Goal: Information Seeking & Learning: Learn about a topic

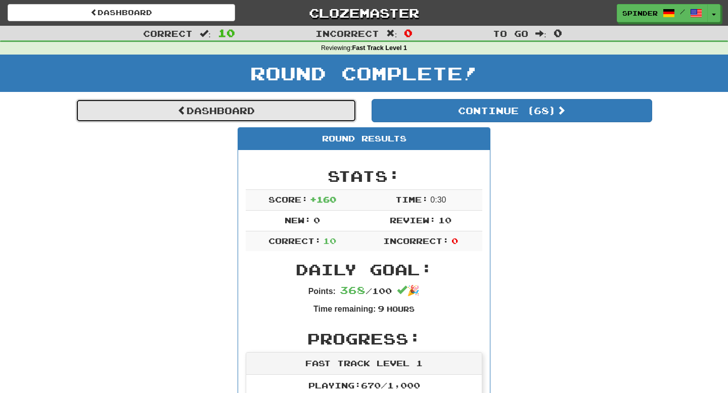
click at [226, 113] on link "Dashboard" at bounding box center [216, 110] width 281 height 23
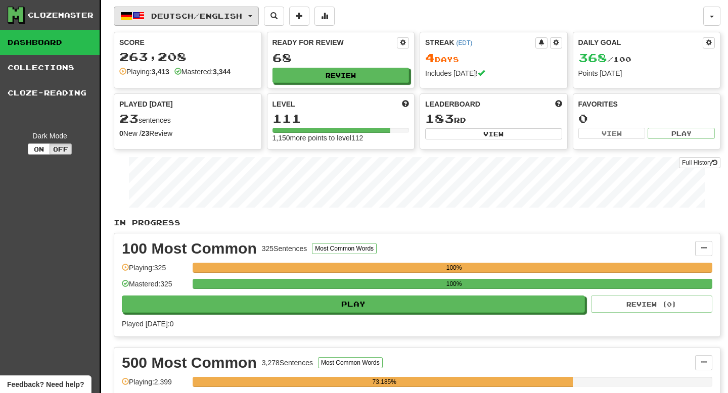
click at [196, 12] on span "Deutsch / English" at bounding box center [196, 16] width 91 height 9
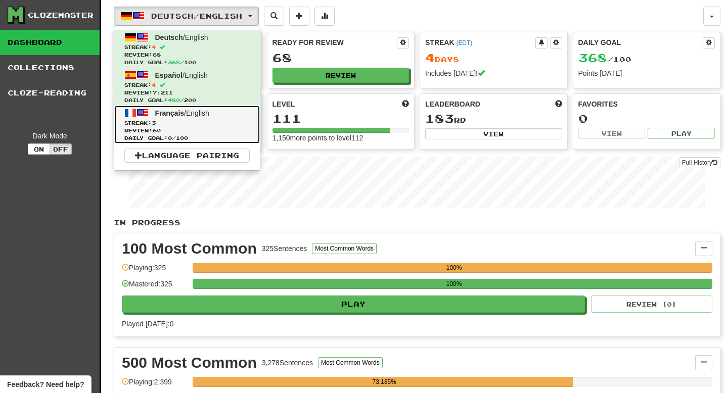
click at [175, 131] on span "Review: 60" at bounding box center [186, 131] width 125 height 8
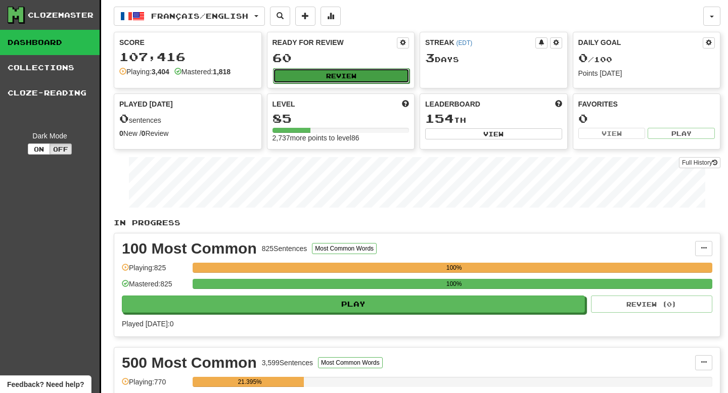
click at [314, 78] on button "Review" at bounding box center [341, 75] width 137 height 15
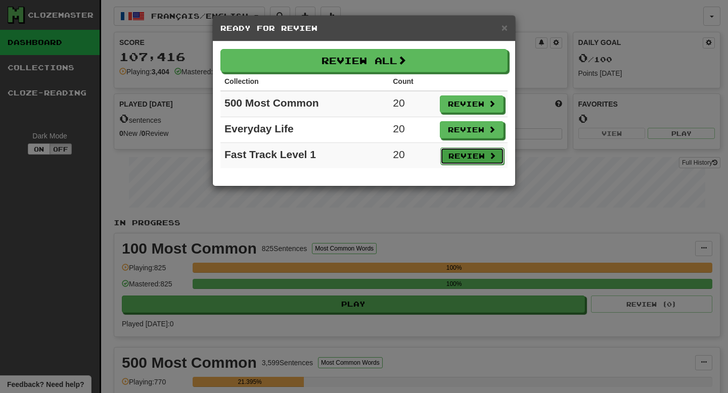
click at [463, 156] on button "Review" at bounding box center [472, 156] width 64 height 17
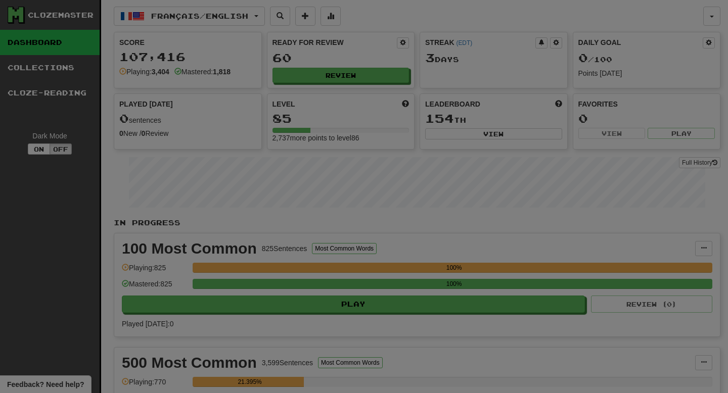
select select "**"
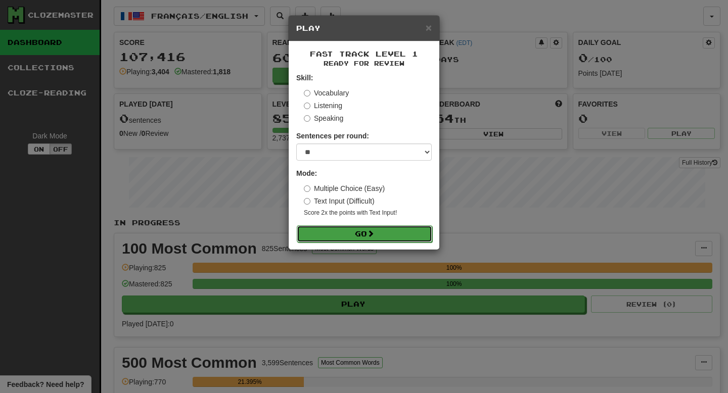
click at [410, 237] on button "Go" at bounding box center [364, 233] width 135 height 17
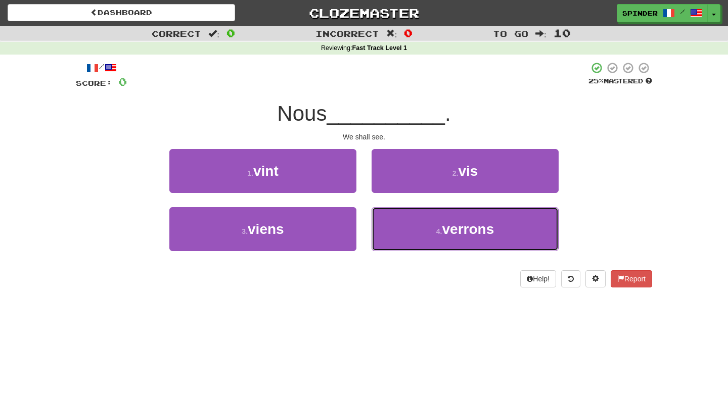
click at [410, 237] on button "4 . verrons" at bounding box center [465, 229] width 187 height 44
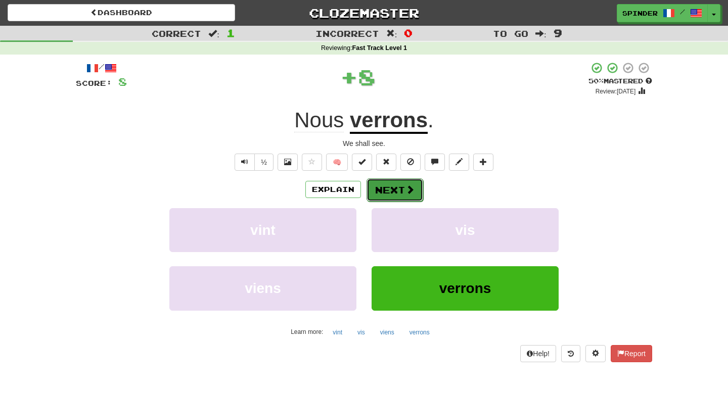
click at [405, 185] on span at bounding box center [409, 189] width 9 height 9
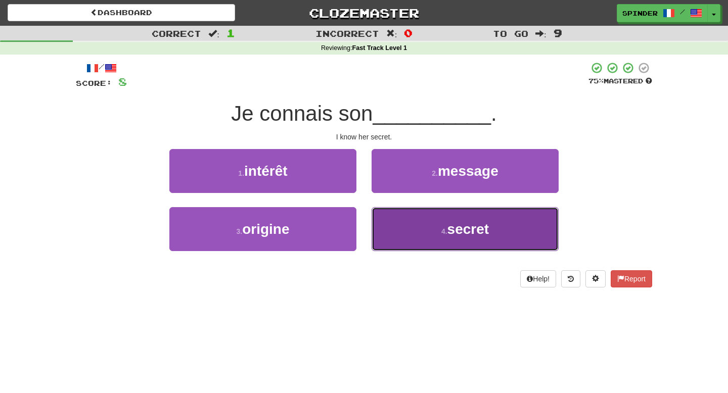
click at [405, 230] on button "4 . secret" at bounding box center [465, 229] width 187 height 44
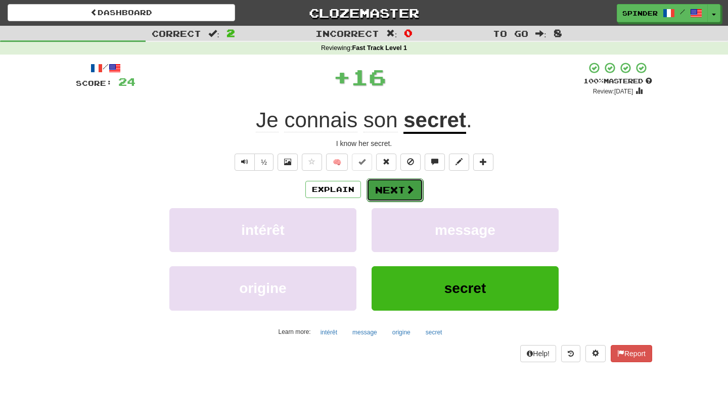
click at [392, 198] on button "Next" at bounding box center [395, 189] width 57 height 23
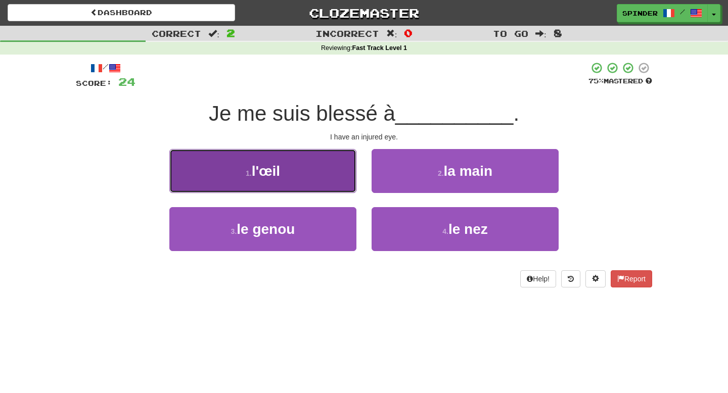
click at [319, 180] on button "1 . l'œil" at bounding box center [262, 171] width 187 height 44
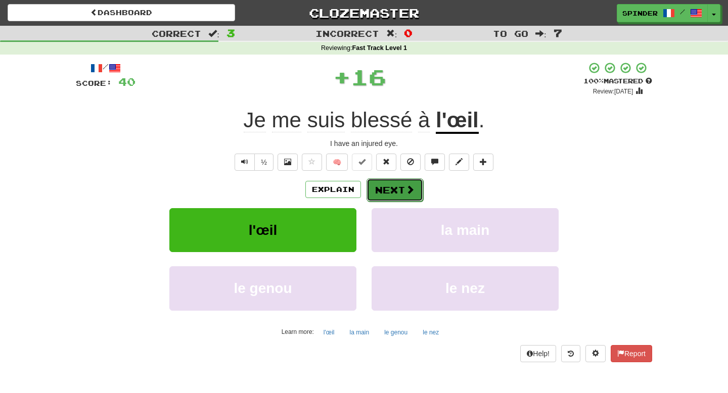
click at [397, 196] on button "Next" at bounding box center [395, 189] width 57 height 23
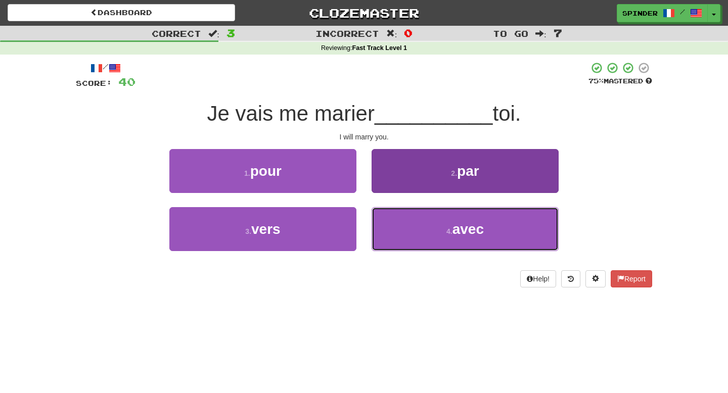
click at [397, 233] on button "4 . avec" at bounding box center [465, 229] width 187 height 44
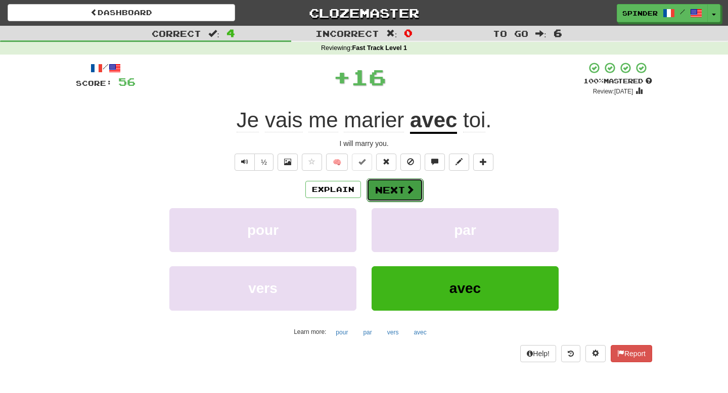
click at [387, 189] on button "Next" at bounding box center [395, 189] width 57 height 23
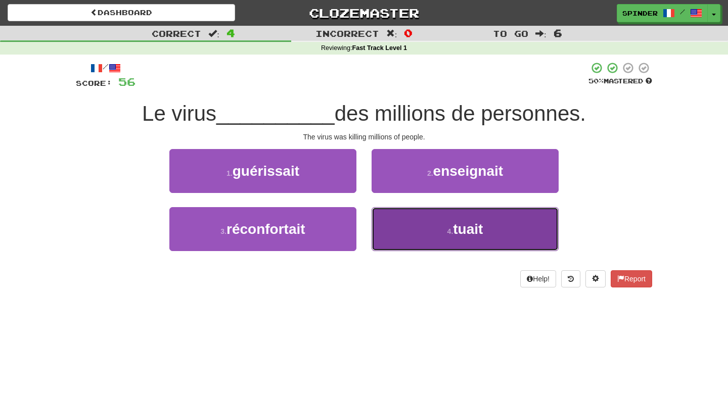
click at [389, 219] on button "4 . tuait" at bounding box center [465, 229] width 187 height 44
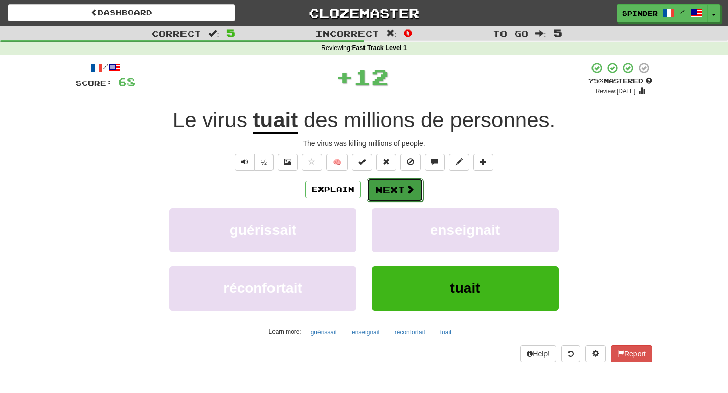
click at [389, 186] on button "Next" at bounding box center [395, 189] width 57 height 23
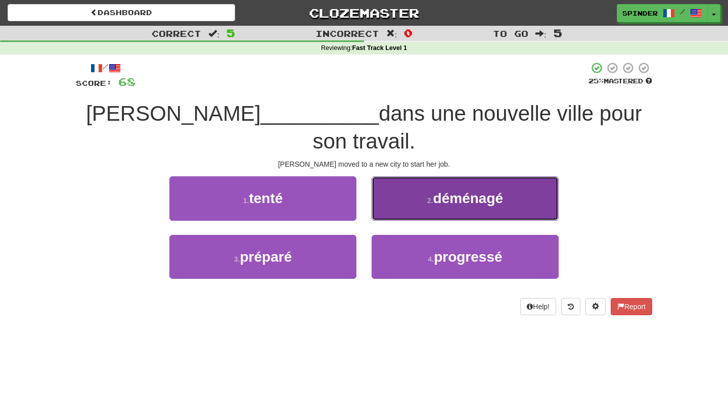
click at [397, 179] on button "2 . déménagé" at bounding box center [465, 198] width 187 height 44
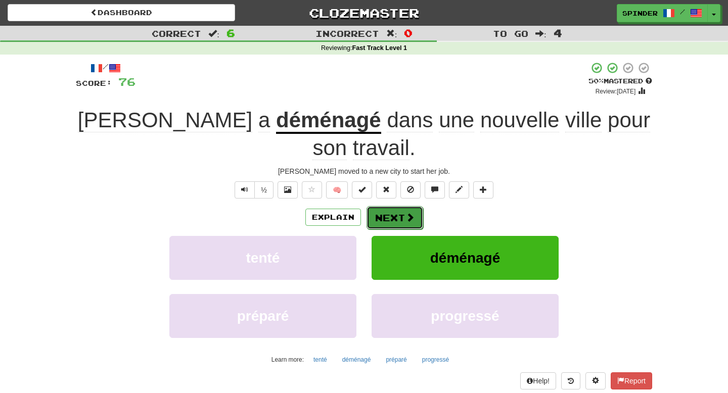
click at [389, 206] on button "Next" at bounding box center [395, 217] width 57 height 23
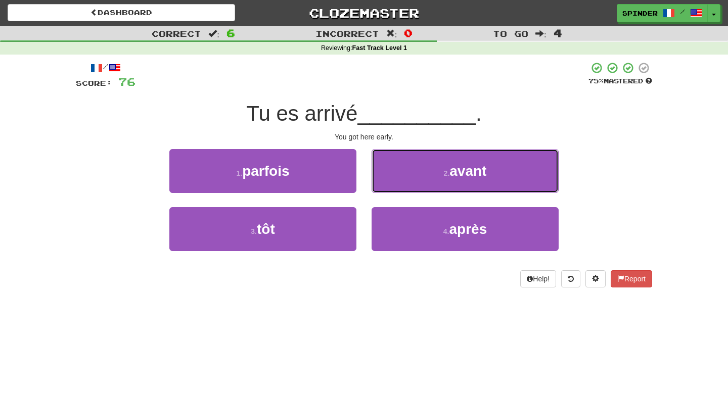
click at [389, 189] on button "2 . avant" at bounding box center [465, 171] width 187 height 44
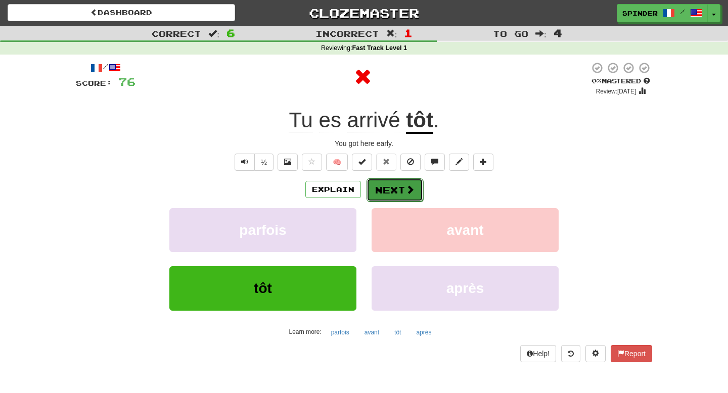
click at [389, 189] on button "Next" at bounding box center [395, 189] width 57 height 23
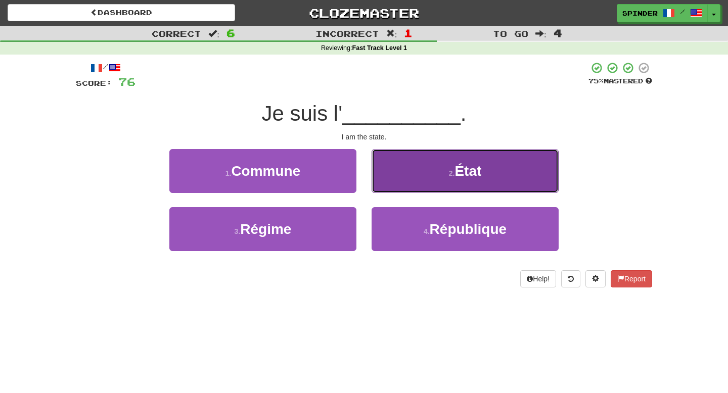
click at [389, 189] on button "2 . État" at bounding box center [465, 171] width 187 height 44
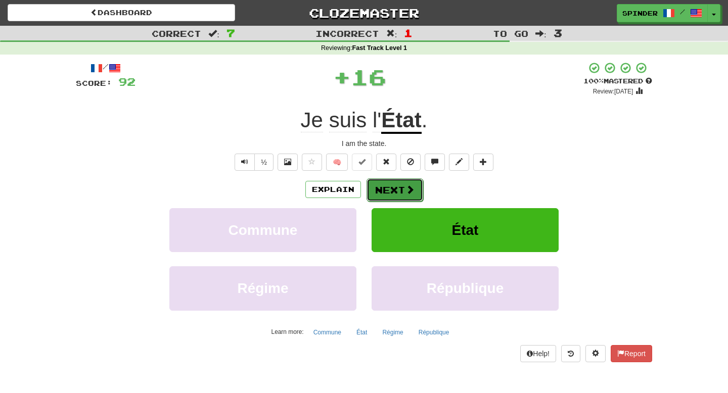
click at [384, 195] on button "Next" at bounding box center [395, 189] width 57 height 23
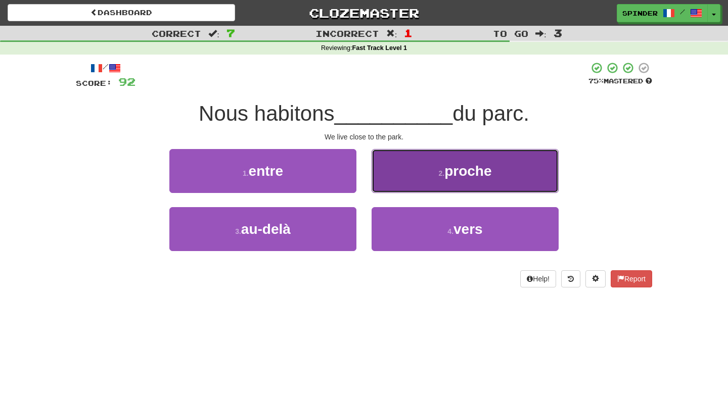
click at [389, 186] on button "2 . proche" at bounding box center [465, 171] width 187 height 44
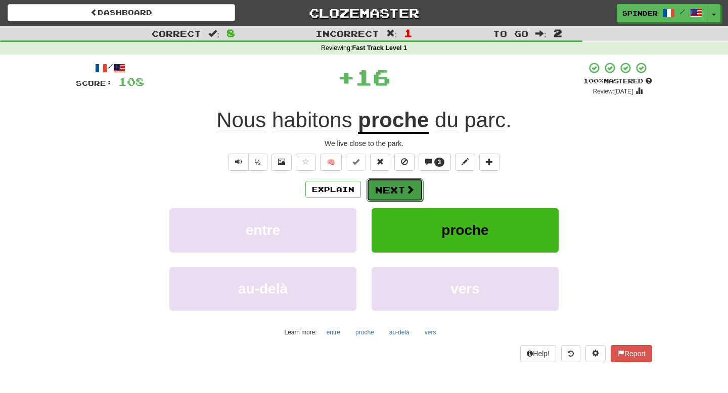
click at [383, 193] on button "Next" at bounding box center [395, 189] width 57 height 23
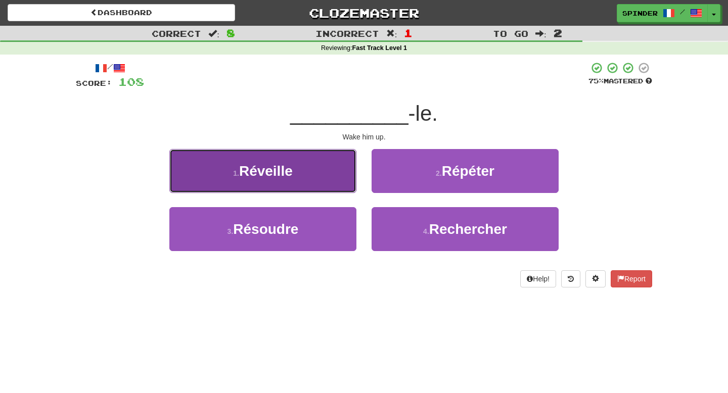
click at [321, 179] on button "1 . Réveille" at bounding box center [262, 171] width 187 height 44
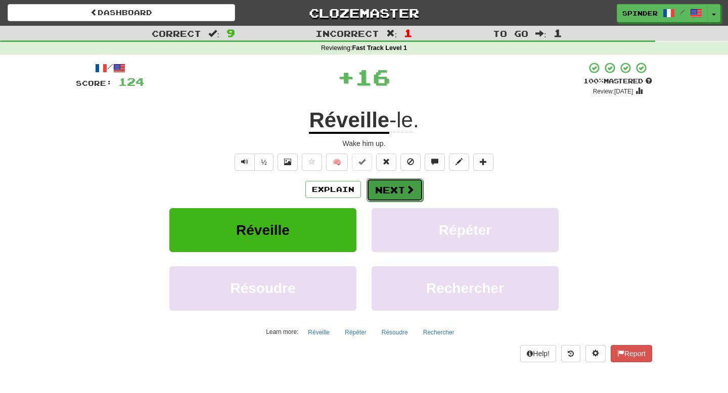
click at [388, 188] on button "Next" at bounding box center [395, 189] width 57 height 23
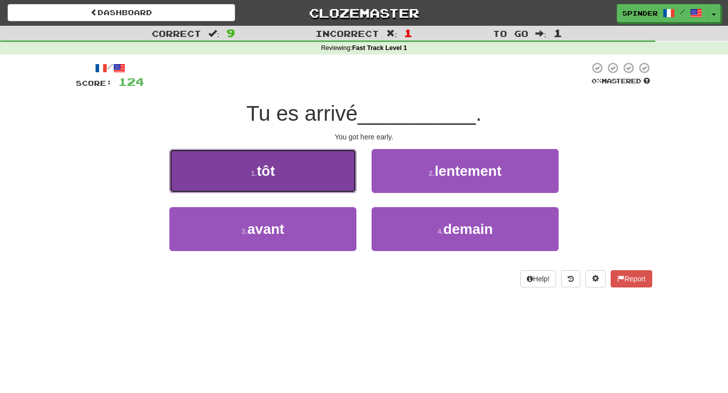
click at [319, 183] on button "1 . tôt" at bounding box center [262, 171] width 187 height 44
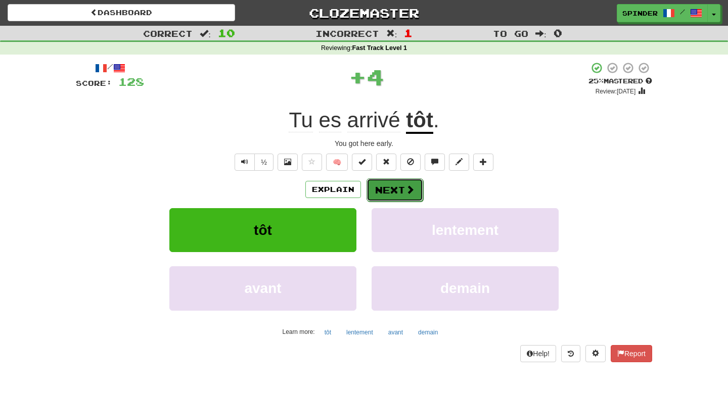
click at [393, 194] on button "Next" at bounding box center [395, 189] width 57 height 23
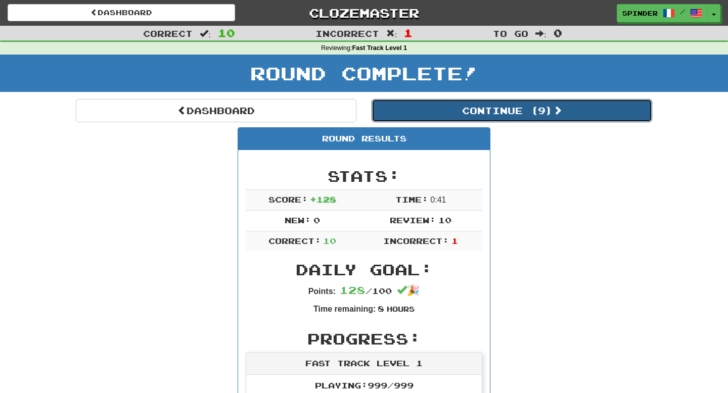
click at [500, 106] on button "Continue ( 9 )" at bounding box center [512, 110] width 281 height 23
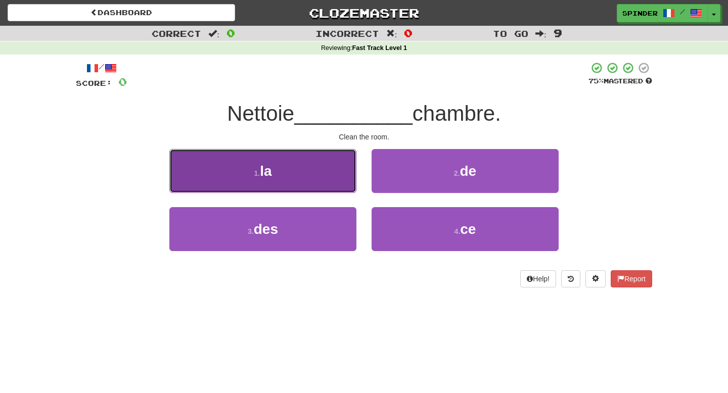
click at [322, 179] on button "1 . la" at bounding box center [262, 171] width 187 height 44
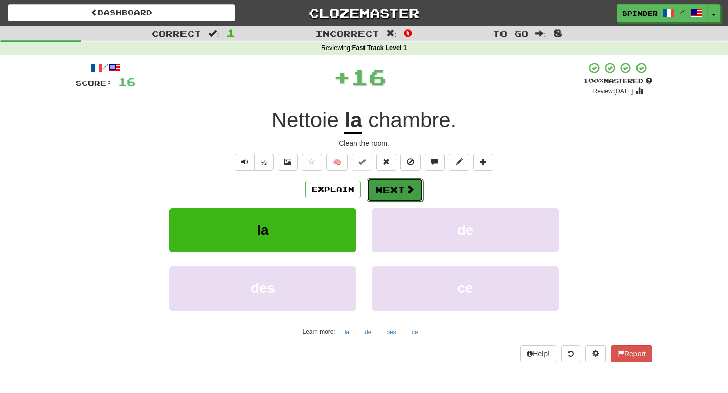
click at [396, 191] on button "Next" at bounding box center [395, 189] width 57 height 23
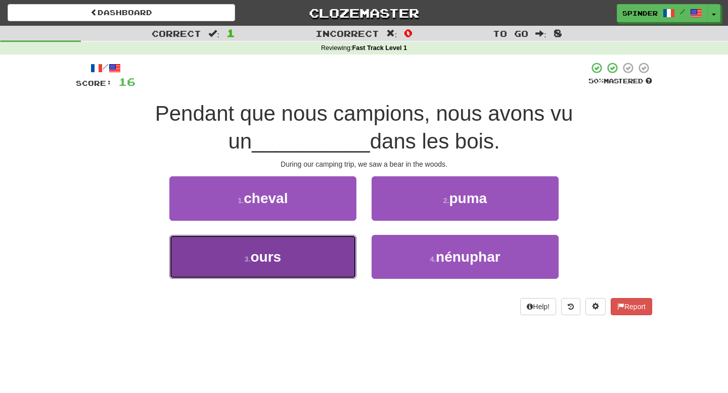
click at [314, 251] on button "3 . ours" at bounding box center [262, 257] width 187 height 44
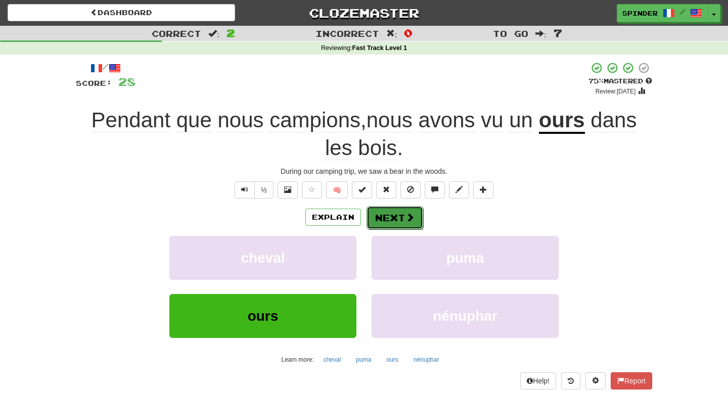
click at [388, 224] on button "Next" at bounding box center [395, 217] width 57 height 23
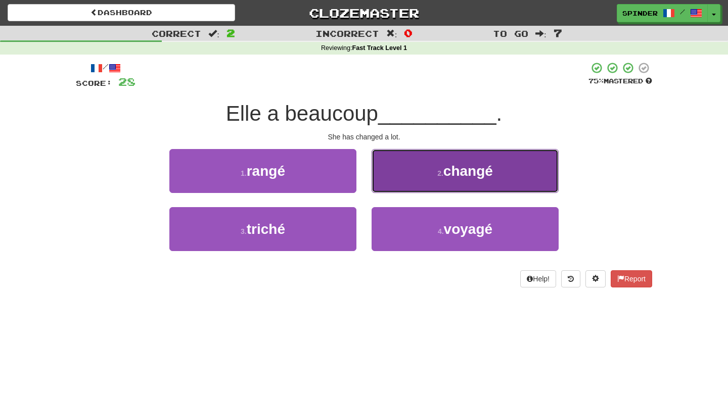
click at [402, 188] on button "2 . changé" at bounding box center [465, 171] width 187 height 44
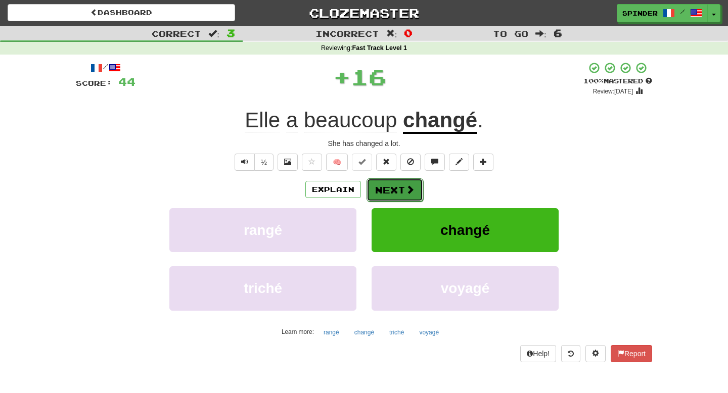
click at [394, 199] on button "Next" at bounding box center [395, 189] width 57 height 23
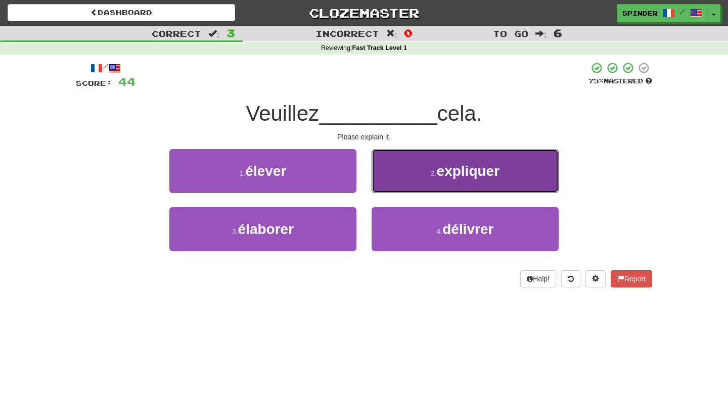
click at [396, 175] on button "2 . expliquer" at bounding box center [465, 171] width 187 height 44
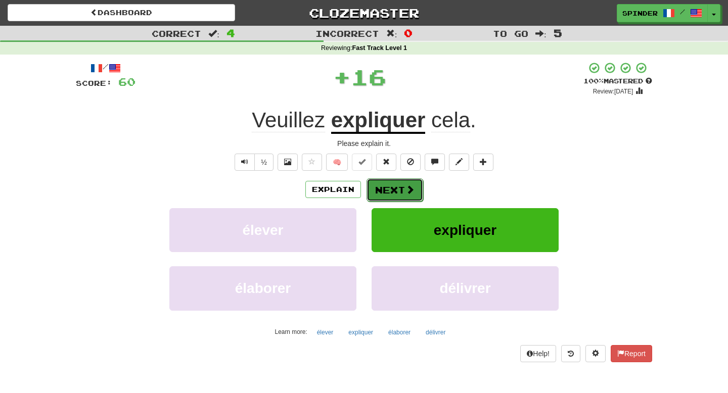
click at [390, 189] on button "Next" at bounding box center [395, 189] width 57 height 23
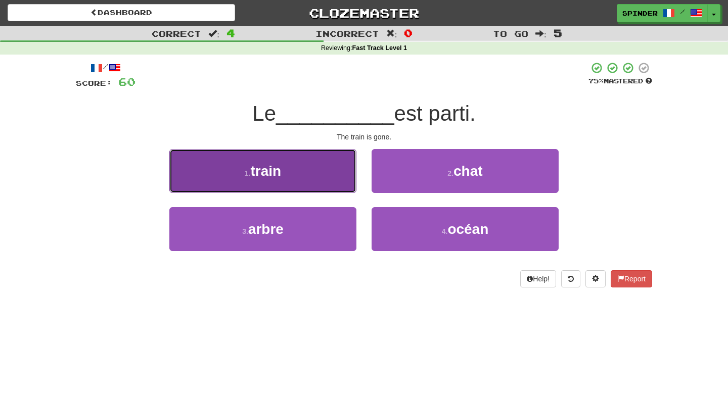
click at [323, 181] on button "1 . train" at bounding box center [262, 171] width 187 height 44
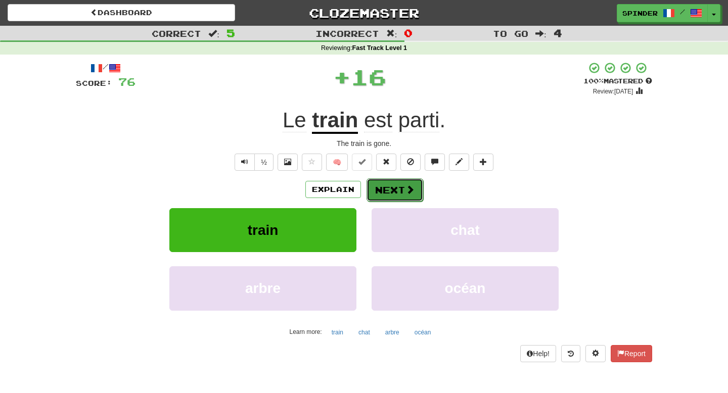
click at [386, 195] on button "Next" at bounding box center [395, 189] width 57 height 23
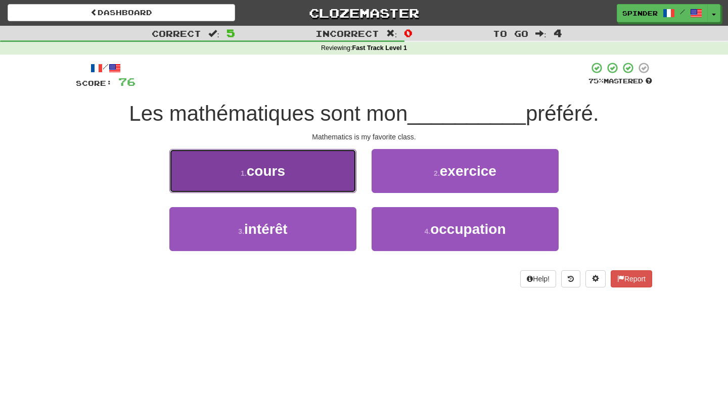
click at [342, 184] on button "1 . cours" at bounding box center [262, 171] width 187 height 44
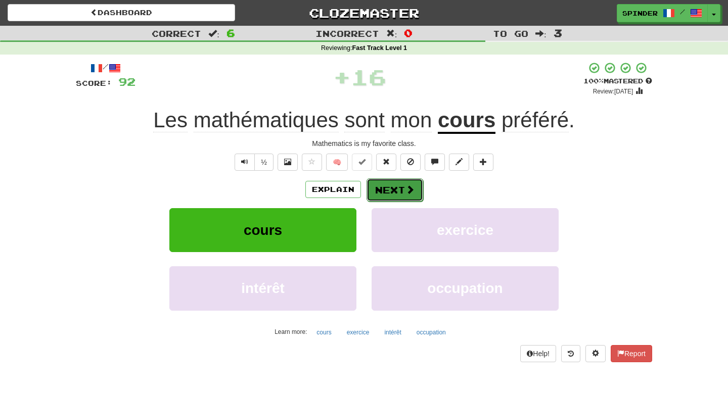
click at [388, 192] on button "Next" at bounding box center [395, 189] width 57 height 23
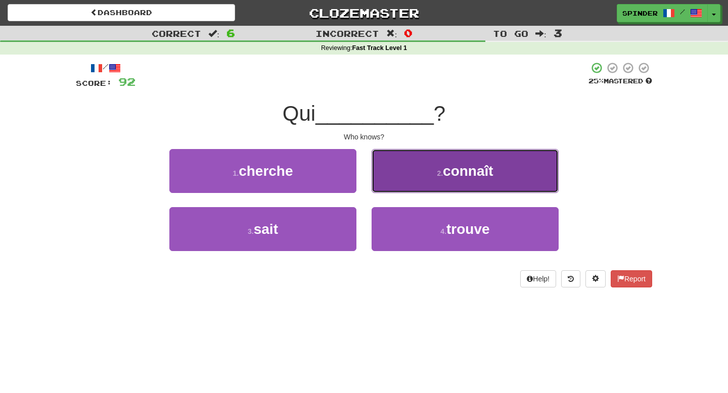
click at [393, 188] on button "2 . connaît" at bounding box center [465, 171] width 187 height 44
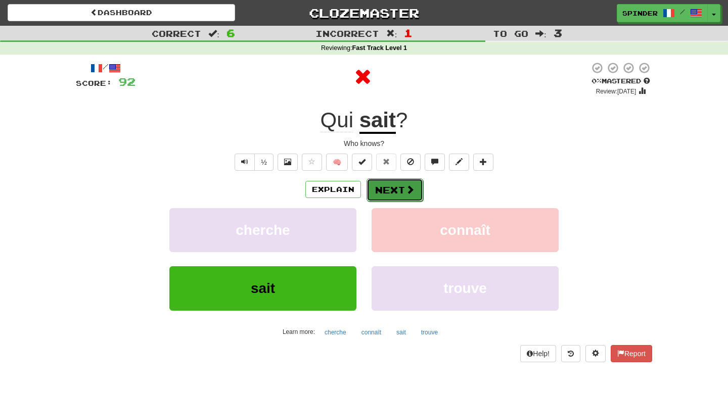
click at [392, 190] on button "Next" at bounding box center [395, 189] width 57 height 23
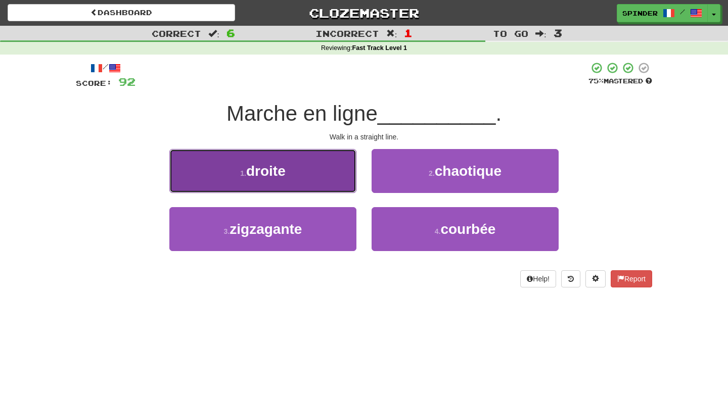
click at [331, 181] on button "1 . droite" at bounding box center [262, 171] width 187 height 44
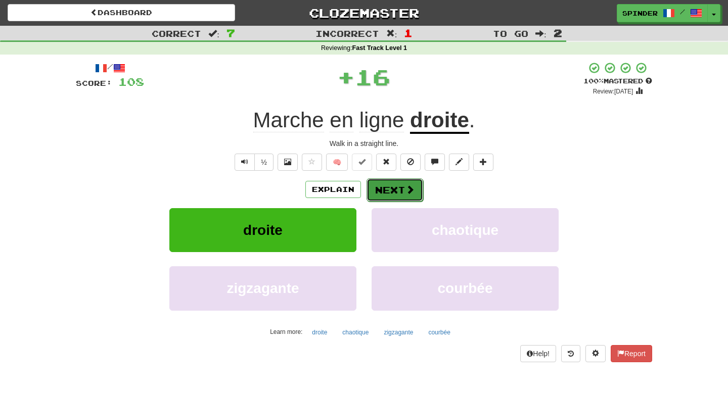
click at [393, 190] on button "Next" at bounding box center [395, 189] width 57 height 23
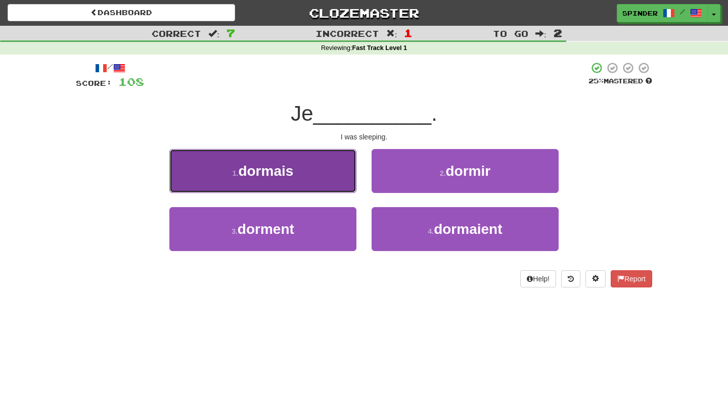
click at [326, 174] on button "1 . dormais" at bounding box center [262, 171] width 187 height 44
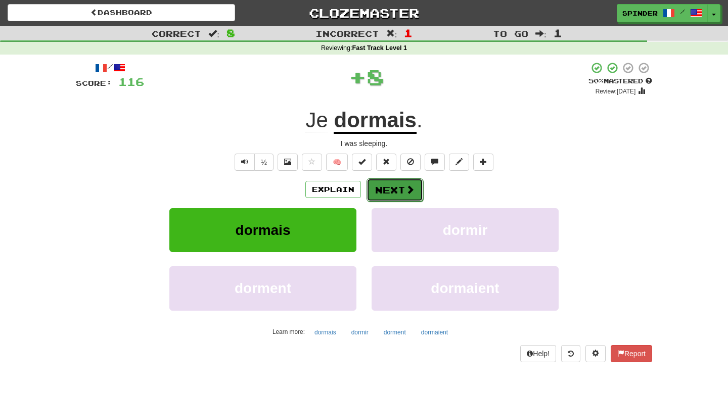
click at [402, 189] on button "Next" at bounding box center [395, 189] width 57 height 23
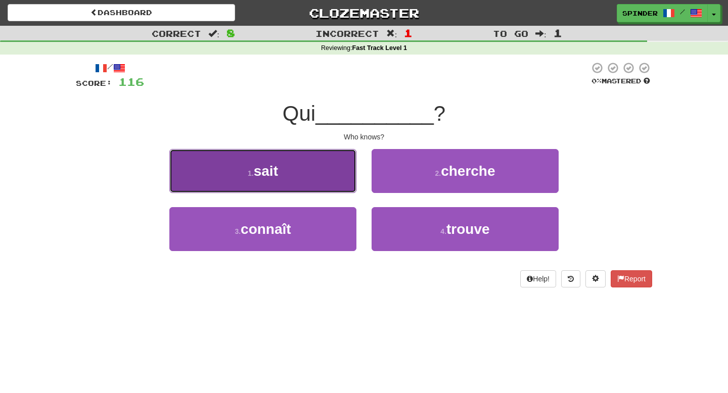
click at [352, 172] on button "1 . sait" at bounding box center [262, 171] width 187 height 44
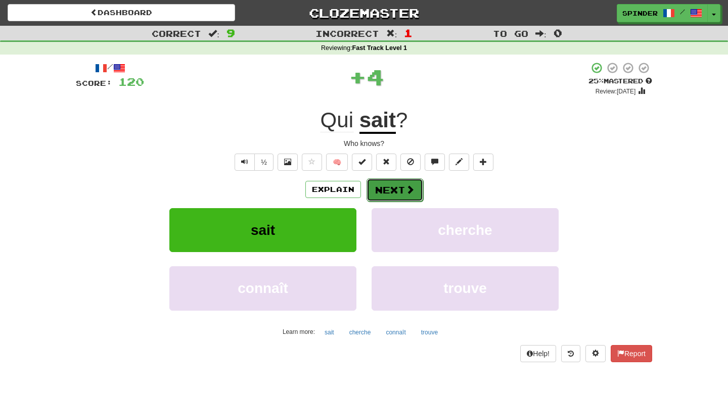
click at [403, 179] on button "Next" at bounding box center [395, 189] width 57 height 23
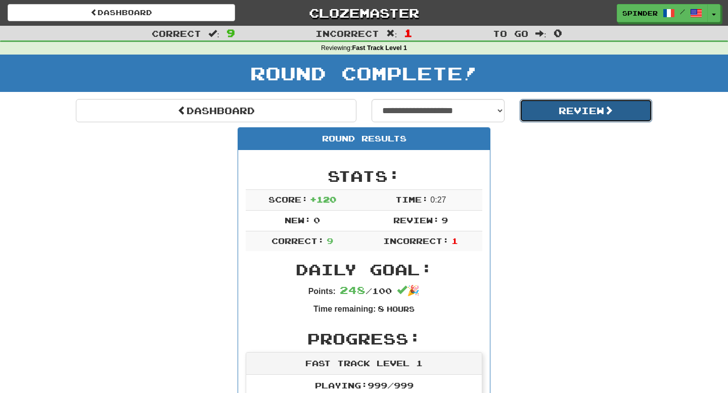
click at [541, 111] on button "Review" at bounding box center [586, 110] width 133 height 23
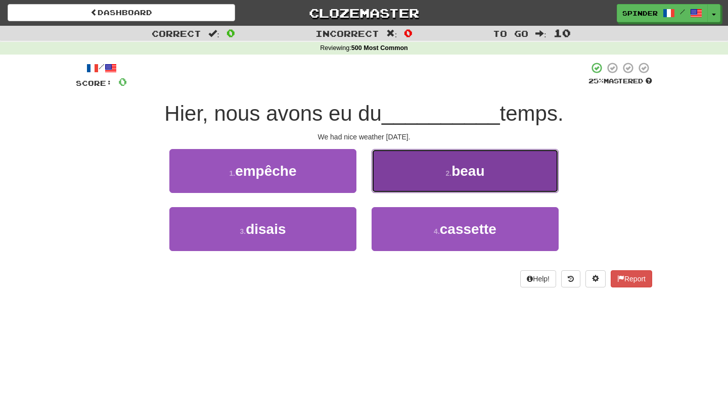
click at [380, 184] on button "2 . beau" at bounding box center [465, 171] width 187 height 44
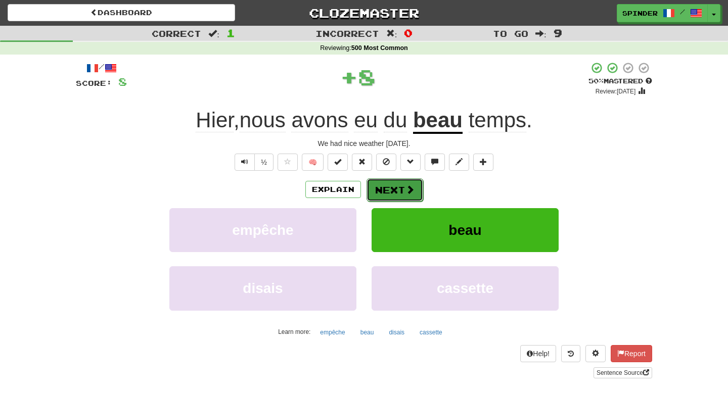
click at [380, 184] on button "Next" at bounding box center [395, 189] width 57 height 23
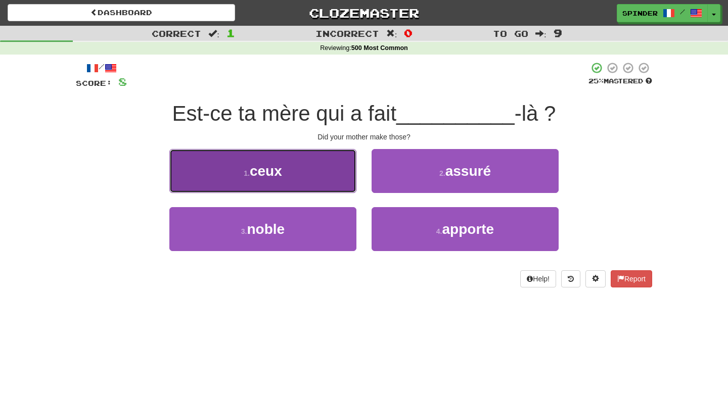
click at [320, 181] on button "1 . ceux" at bounding box center [262, 171] width 187 height 44
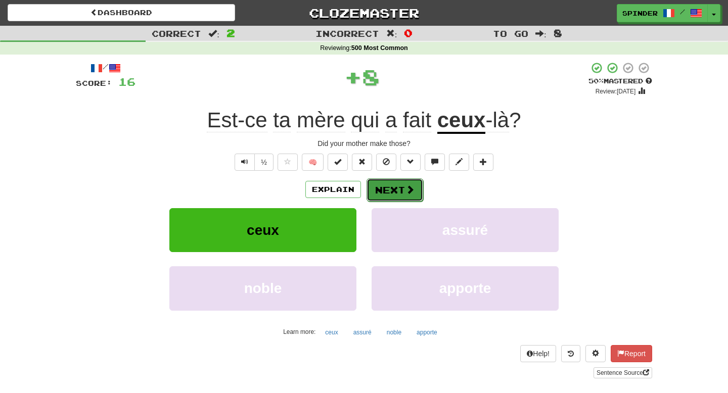
click at [390, 193] on button "Next" at bounding box center [395, 189] width 57 height 23
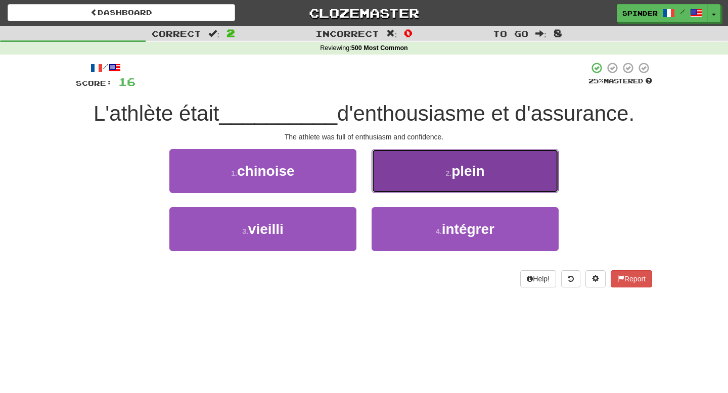
click at [397, 186] on button "2 . plein" at bounding box center [465, 171] width 187 height 44
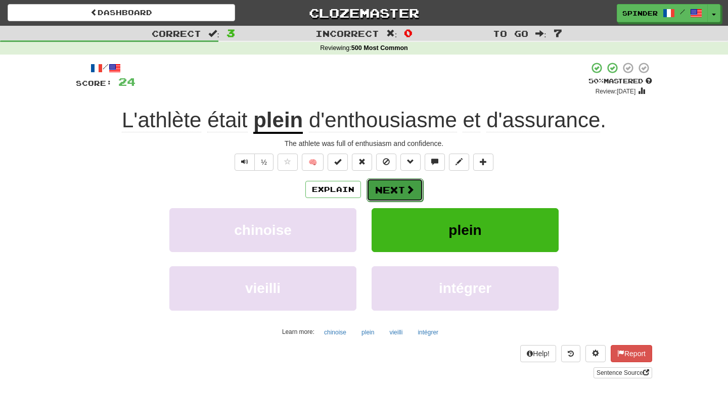
click at [392, 190] on button "Next" at bounding box center [395, 189] width 57 height 23
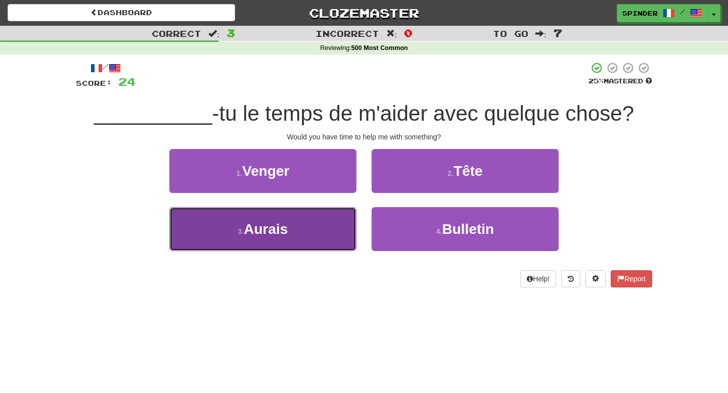
click at [294, 237] on button "3 . Aurais" at bounding box center [262, 229] width 187 height 44
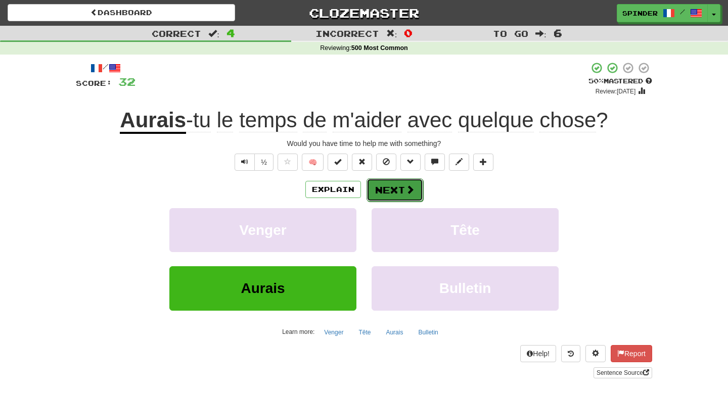
click at [398, 199] on button "Next" at bounding box center [395, 189] width 57 height 23
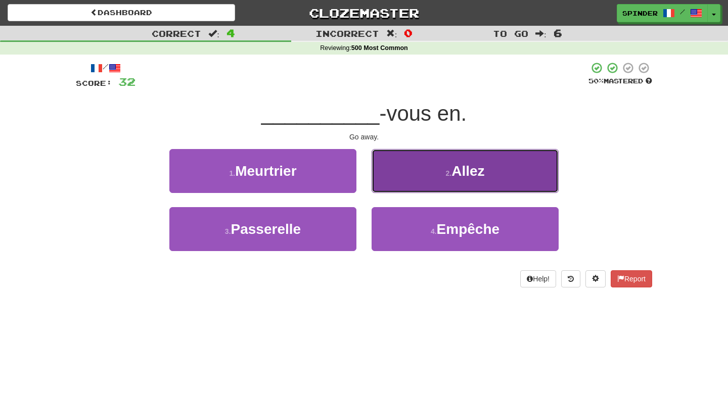
click at [406, 183] on button "2 . Allez" at bounding box center [465, 171] width 187 height 44
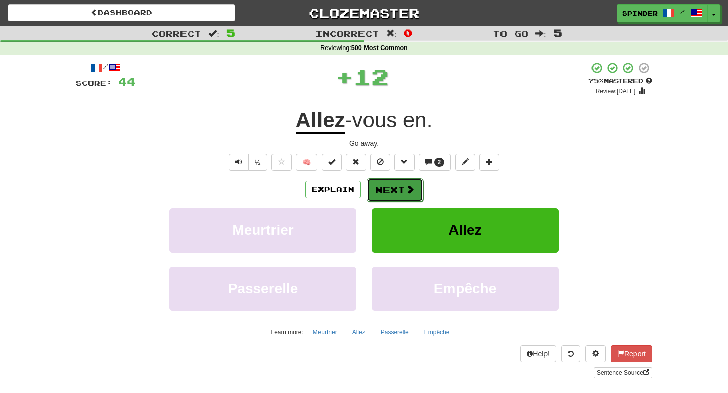
click at [395, 192] on button "Next" at bounding box center [395, 189] width 57 height 23
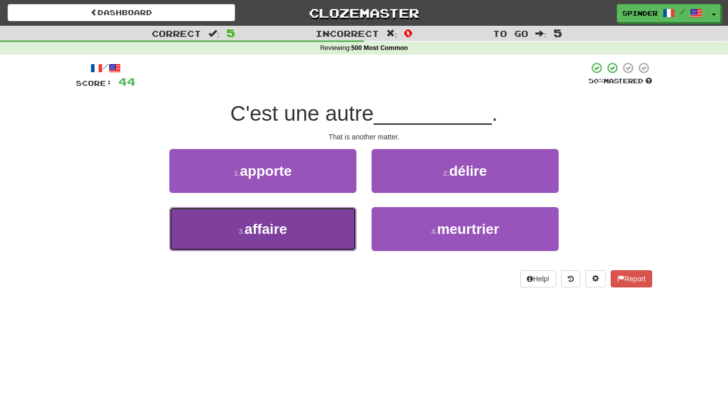
click at [308, 227] on button "3 . affaire" at bounding box center [262, 229] width 187 height 44
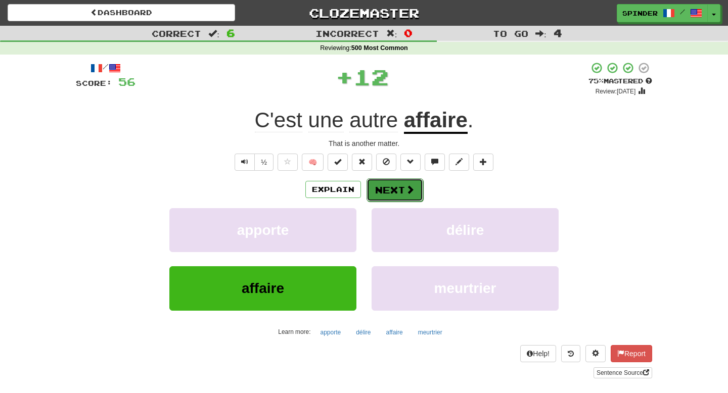
click at [392, 194] on button "Next" at bounding box center [395, 189] width 57 height 23
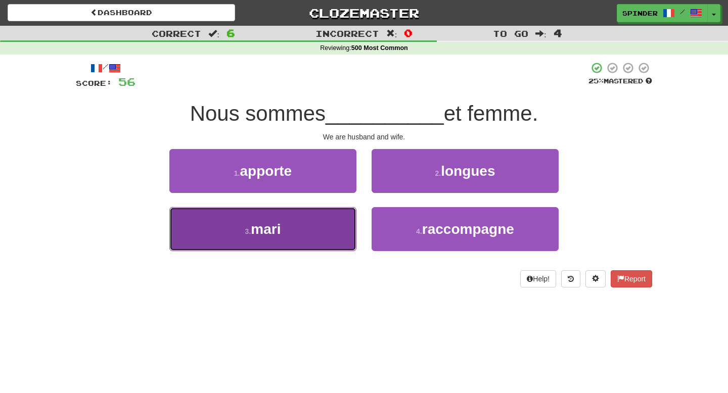
click at [330, 227] on button "3 . mari" at bounding box center [262, 229] width 187 height 44
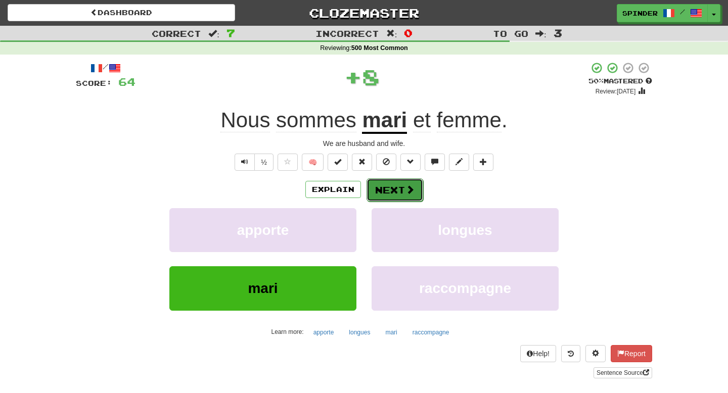
click at [401, 194] on button "Next" at bounding box center [395, 189] width 57 height 23
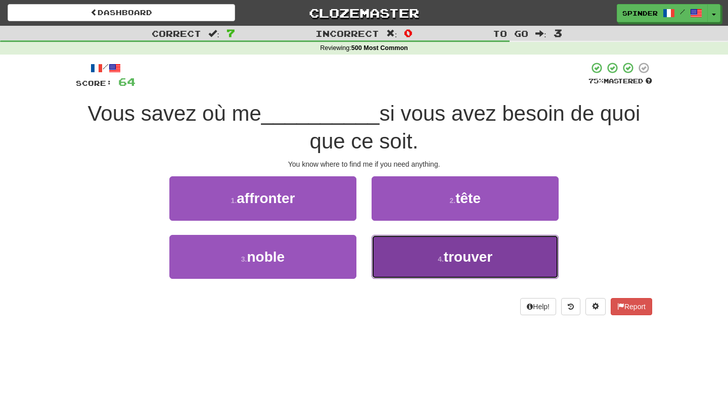
click at [396, 255] on button "4 . trouver" at bounding box center [465, 257] width 187 height 44
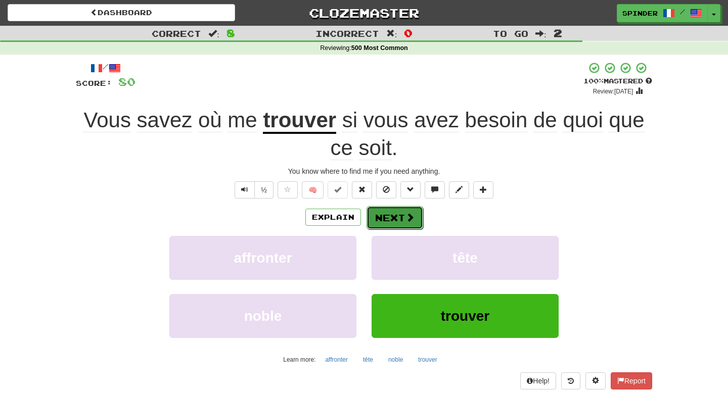
click at [398, 215] on button "Next" at bounding box center [395, 217] width 57 height 23
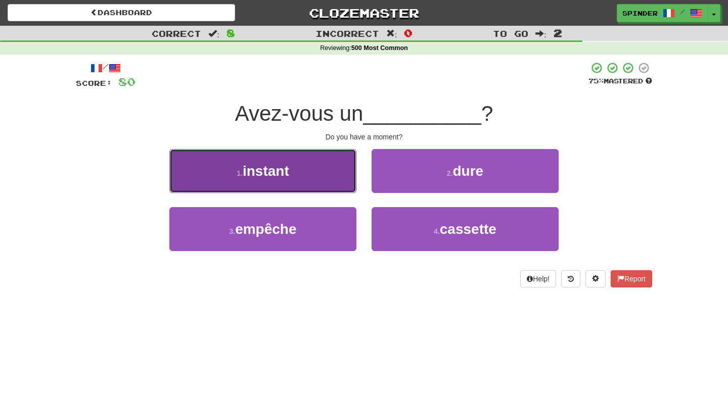
click at [327, 171] on button "1 . instant" at bounding box center [262, 171] width 187 height 44
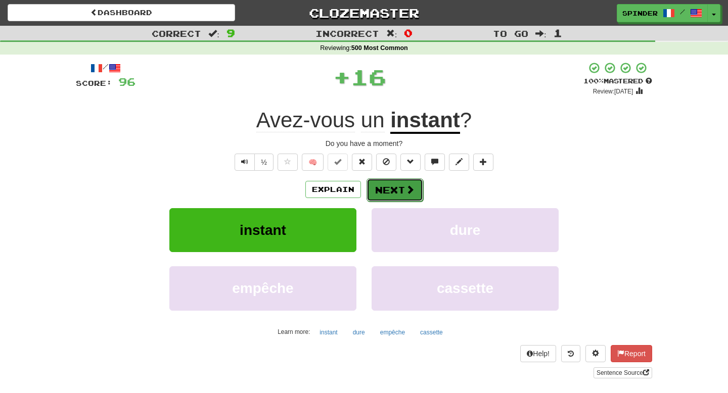
click at [394, 193] on button "Next" at bounding box center [395, 189] width 57 height 23
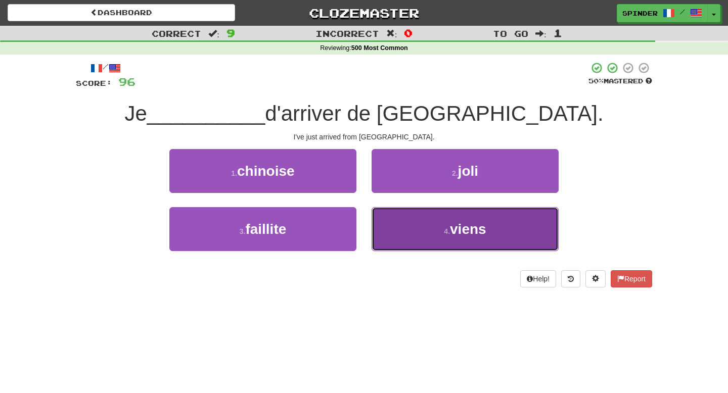
click at [391, 227] on button "4 . viens" at bounding box center [465, 229] width 187 height 44
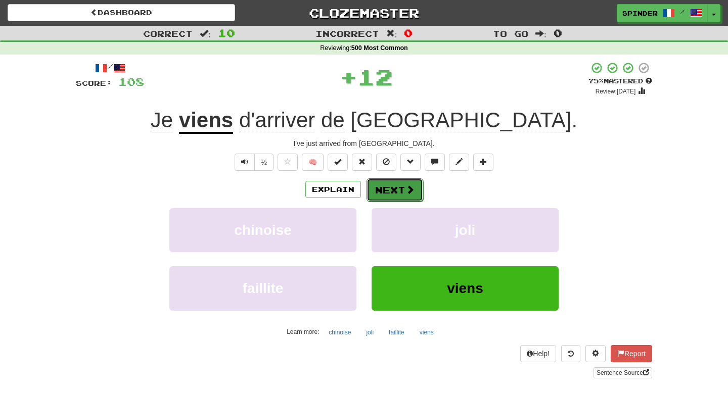
click at [397, 189] on button "Next" at bounding box center [395, 189] width 57 height 23
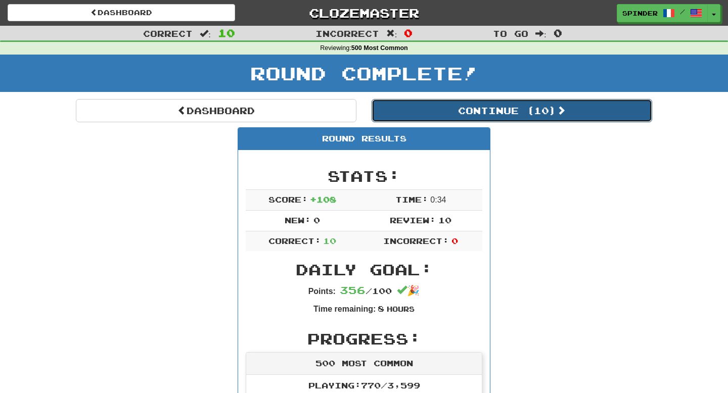
click at [497, 114] on button "Continue ( 10 )" at bounding box center [512, 110] width 281 height 23
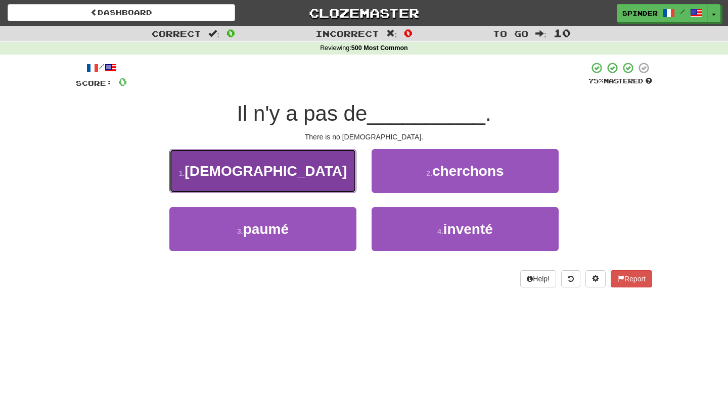
click at [339, 174] on button "1 . dieu" at bounding box center [262, 171] width 187 height 44
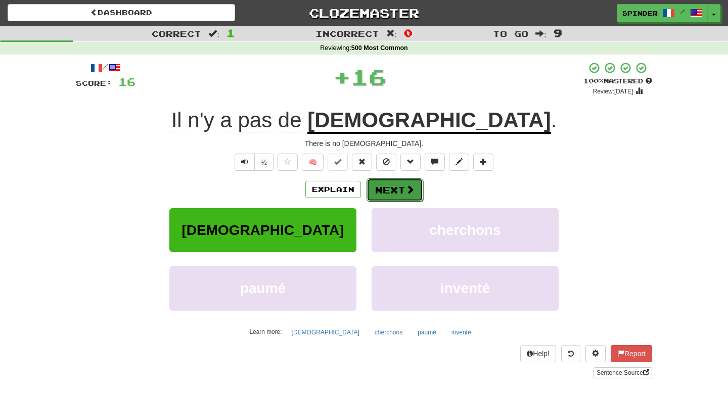
click at [392, 190] on button "Next" at bounding box center [395, 189] width 57 height 23
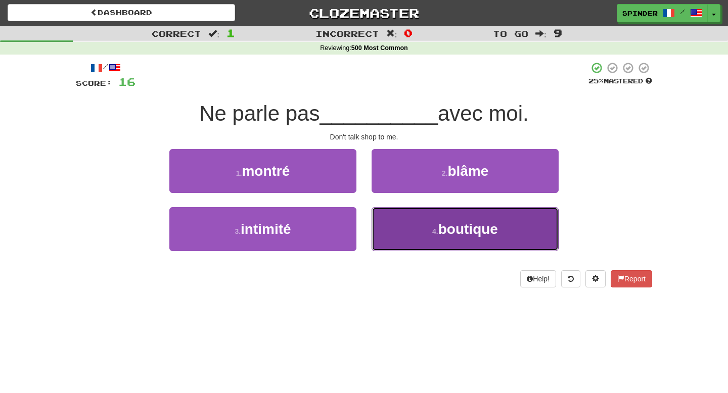
click at [393, 232] on button "4 . boutique" at bounding box center [465, 229] width 187 height 44
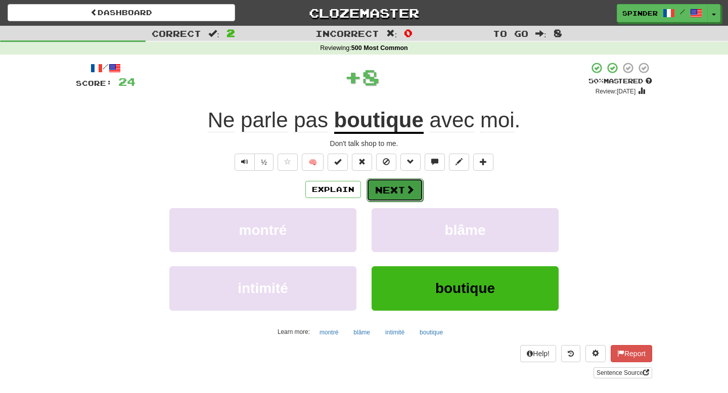
click at [394, 191] on button "Next" at bounding box center [395, 189] width 57 height 23
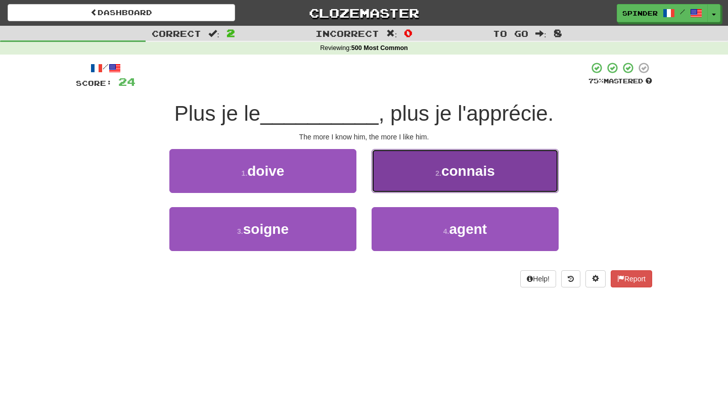
click at [410, 178] on button "2 . connais" at bounding box center [465, 171] width 187 height 44
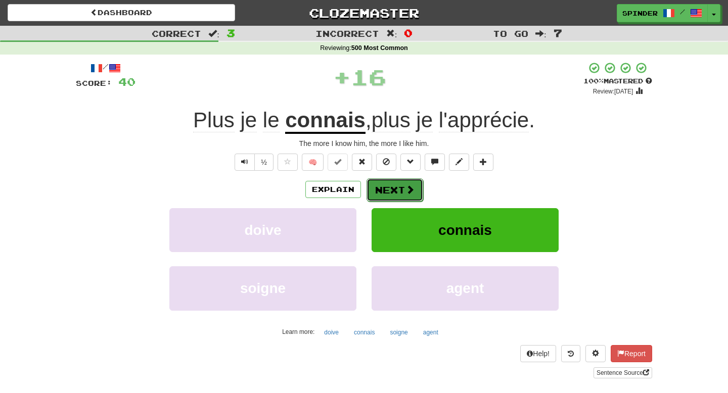
click at [402, 194] on button "Next" at bounding box center [395, 189] width 57 height 23
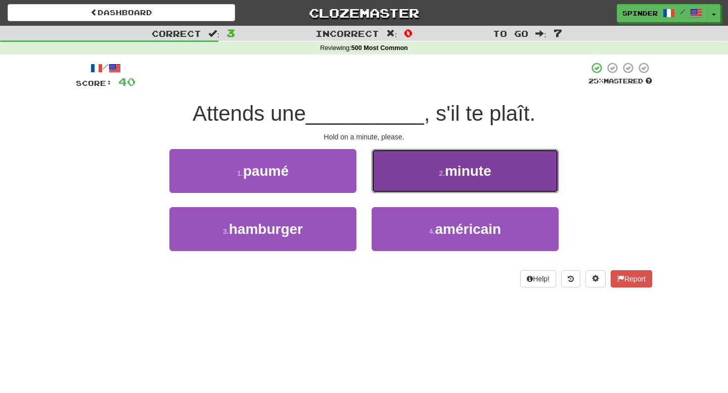
click at [408, 183] on button "2 . minute" at bounding box center [465, 171] width 187 height 44
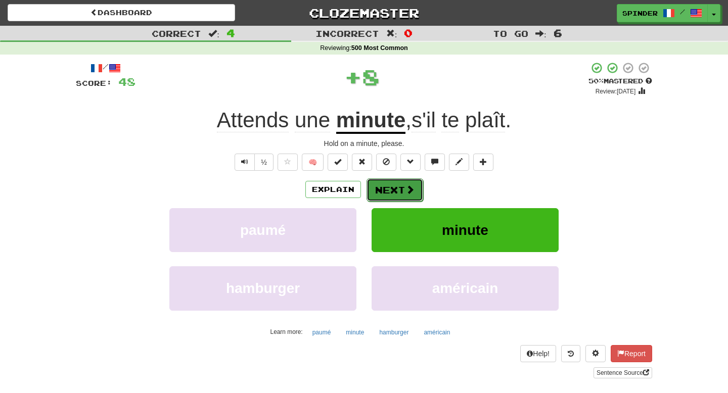
click at [405, 190] on span at bounding box center [409, 189] width 9 height 9
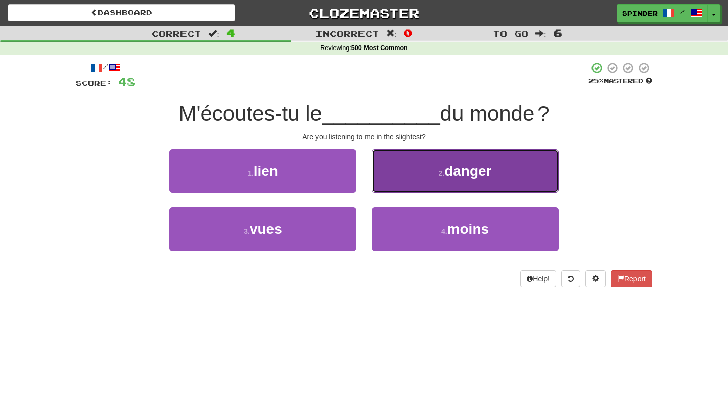
click at [409, 177] on button "2 . danger" at bounding box center [465, 171] width 187 height 44
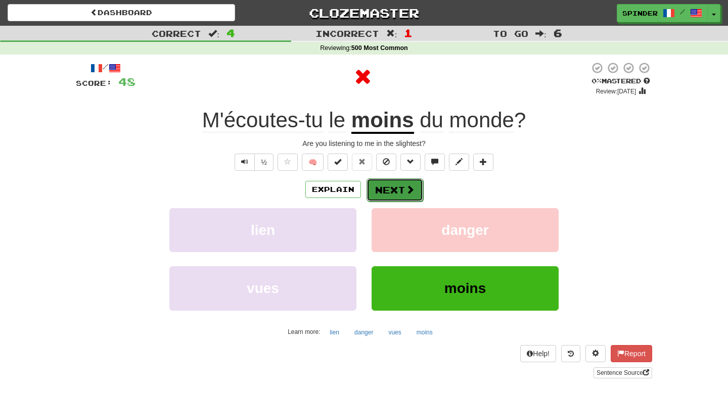
click at [400, 189] on button "Next" at bounding box center [395, 189] width 57 height 23
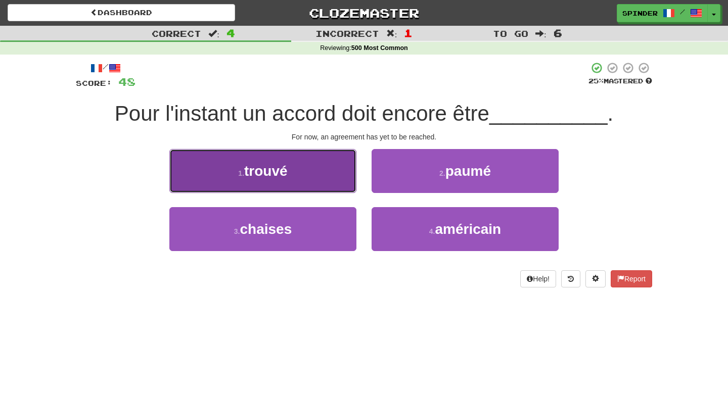
click at [340, 185] on button "1 . trouvé" at bounding box center [262, 171] width 187 height 44
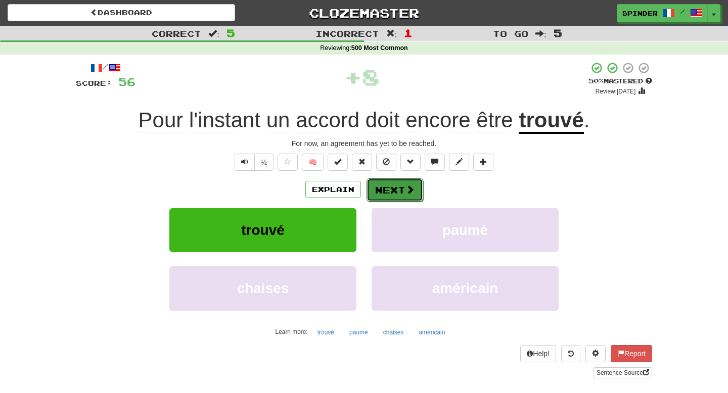
click at [396, 192] on button "Next" at bounding box center [395, 189] width 57 height 23
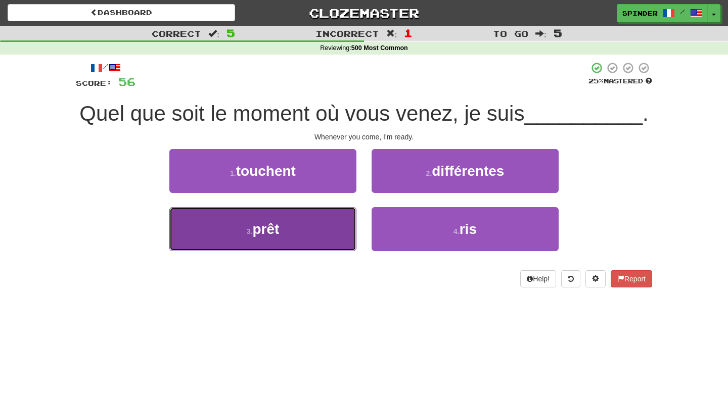
click at [324, 231] on button "3 . prêt" at bounding box center [262, 229] width 187 height 44
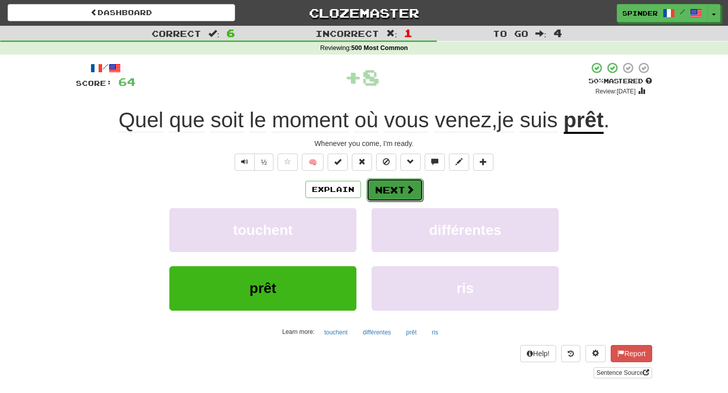
click at [412, 190] on span at bounding box center [409, 189] width 9 height 9
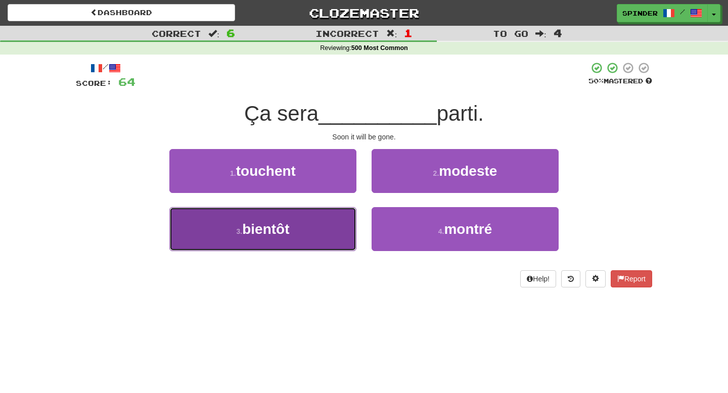
click at [328, 231] on button "3 . bientôt" at bounding box center [262, 229] width 187 height 44
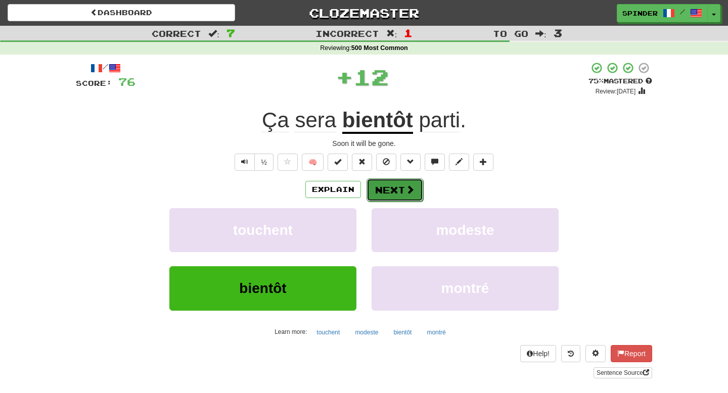
click at [395, 201] on button "Next" at bounding box center [395, 189] width 57 height 23
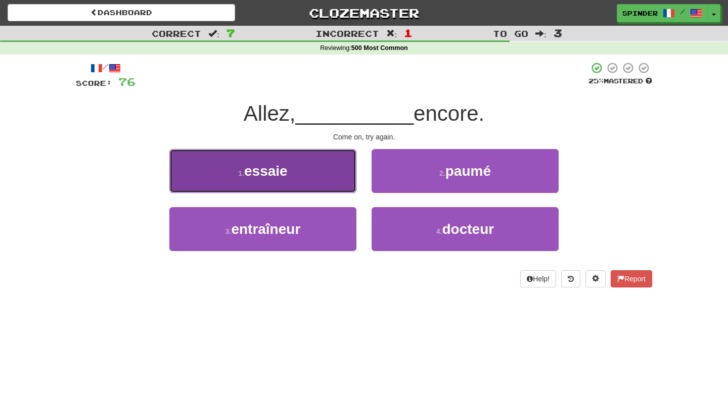
click at [338, 180] on button "1 . essaie" at bounding box center [262, 171] width 187 height 44
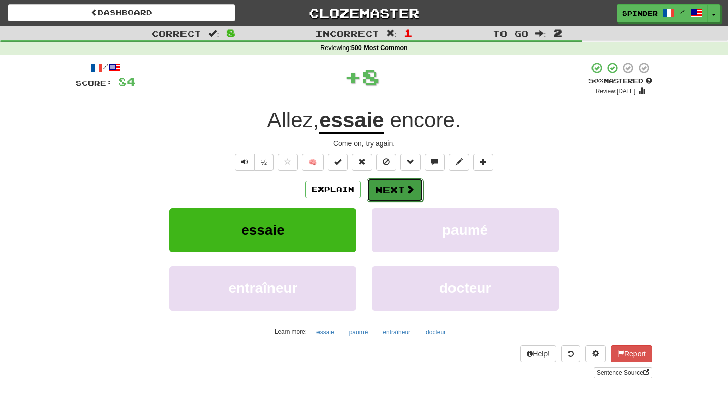
click at [386, 185] on button "Next" at bounding box center [395, 189] width 57 height 23
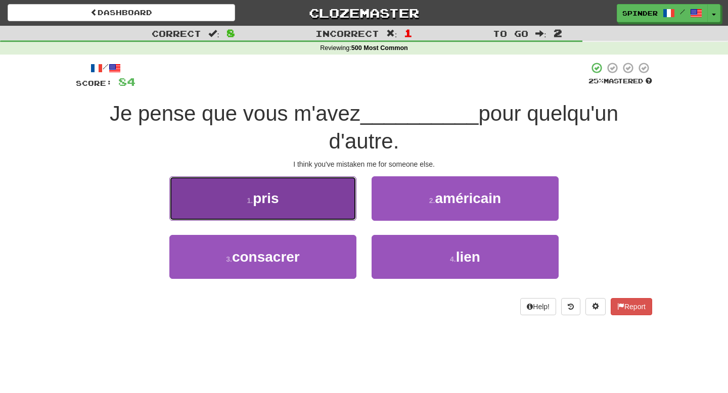
click at [341, 199] on button "1 . pris" at bounding box center [262, 198] width 187 height 44
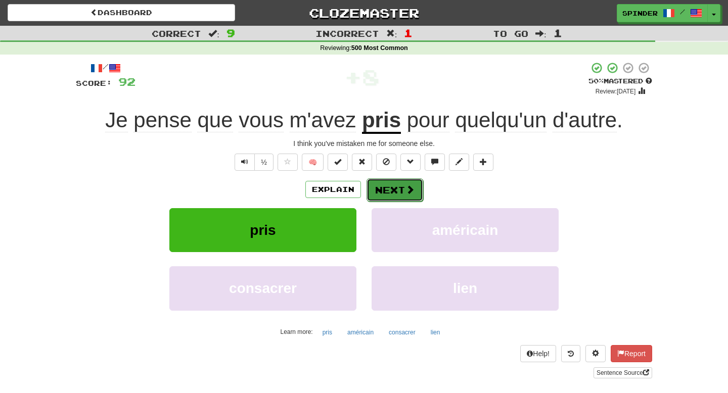
click at [400, 194] on button "Next" at bounding box center [395, 189] width 57 height 23
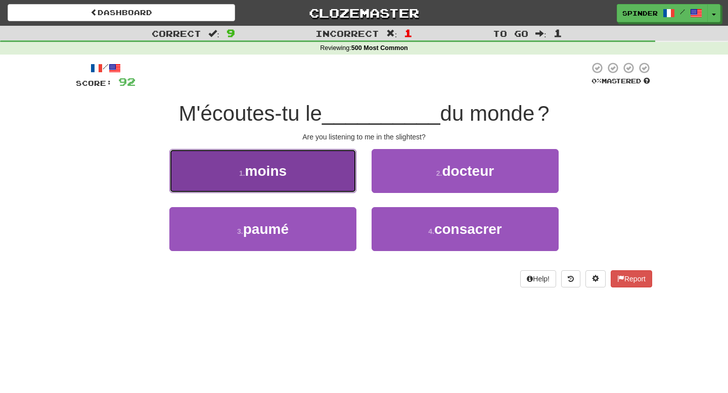
click at [335, 192] on button "1 . moins" at bounding box center [262, 171] width 187 height 44
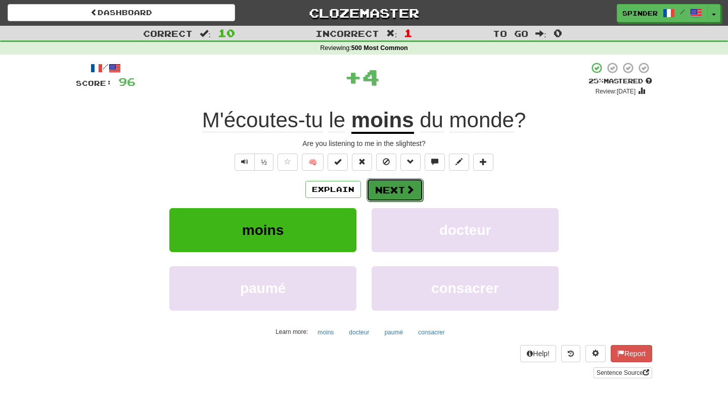
click at [397, 199] on button "Next" at bounding box center [395, 189] width 57 height 23
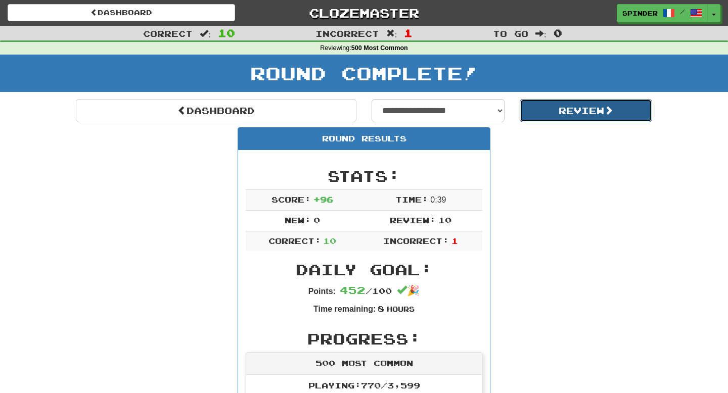
click at [543, 109] on button "Review" at bounding box center [586, 110] width 133 height 23
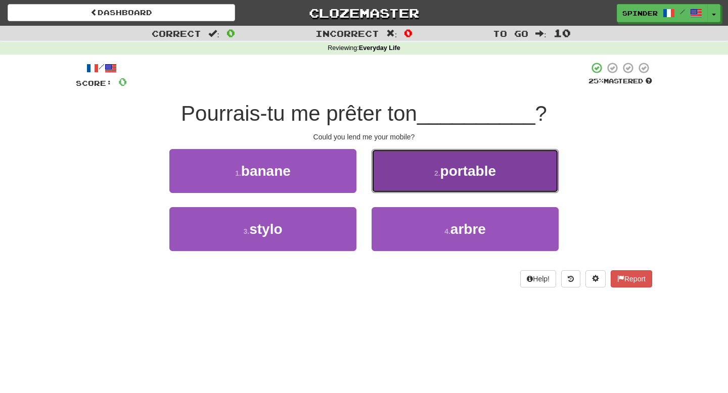
click at [443, 178] on span "portable" at bounding box center [468, 171] width 56 height 16
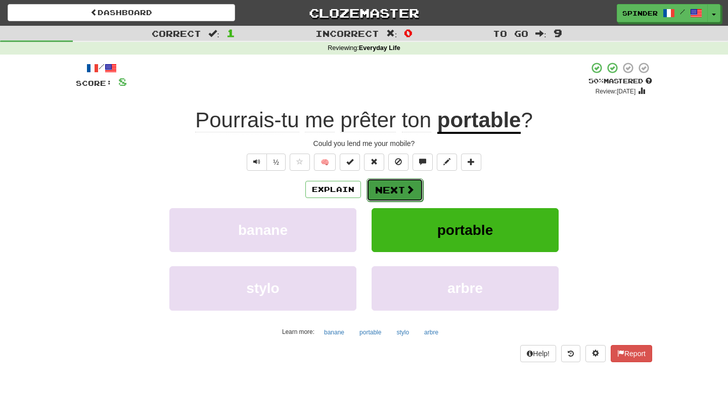
click at [406, 193] on span at bounding box center [409, 189] width 9 height 9
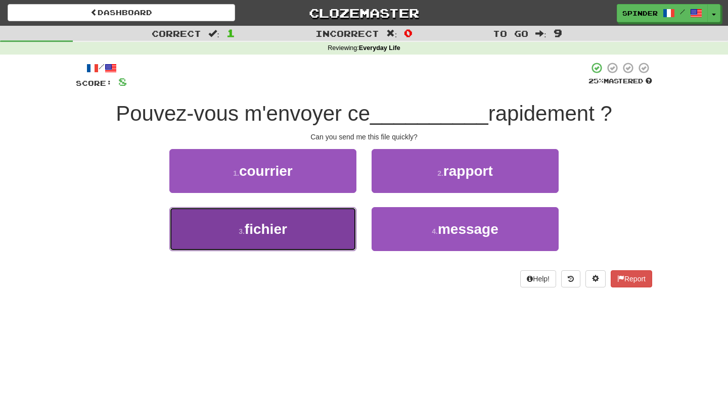
click at [316, 222] on button "3 . fichier" at bounding box center [262, 229] width 187 height 44
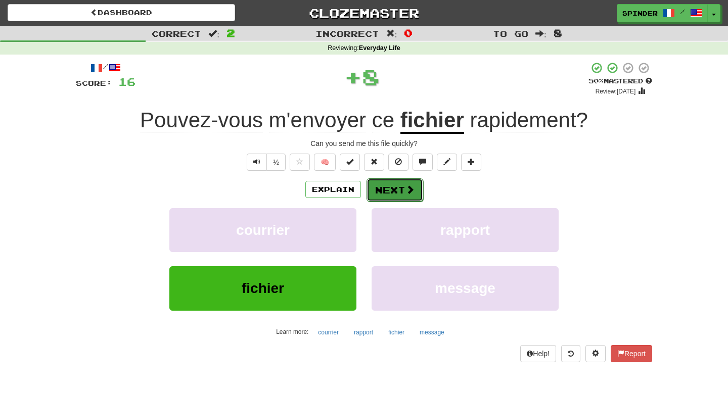
click at [397, 186] on button "Next" at bounding box center [395, 189] width 57 height 23
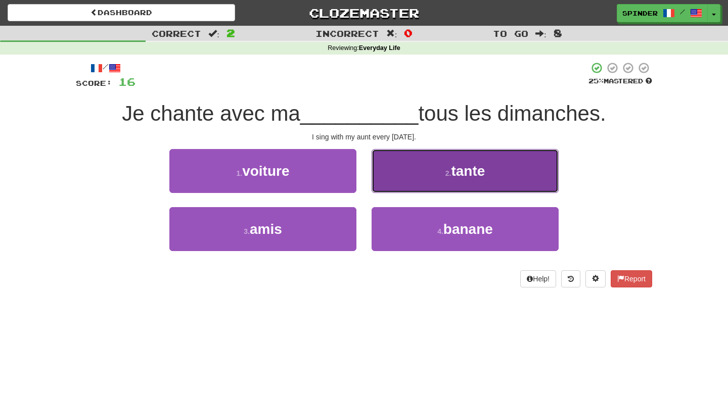
click at [404, 177] on button "2 . tante" at bounding box center [465, 171] width 187 height 44
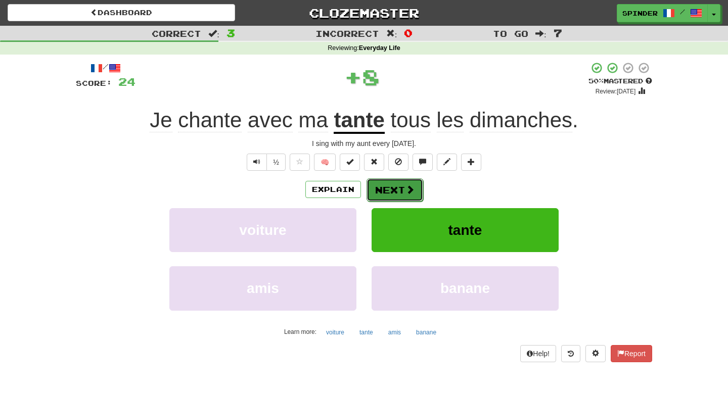
click at [401, 185] on button "Next" at bounding box center [395, 189] width 57 height 23
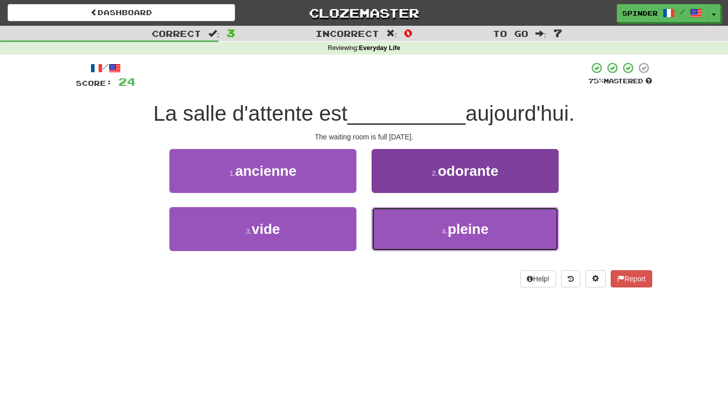
click at [394, 219] on button "4 . pleine" at bounding box center [465, 229] width 187 height 44
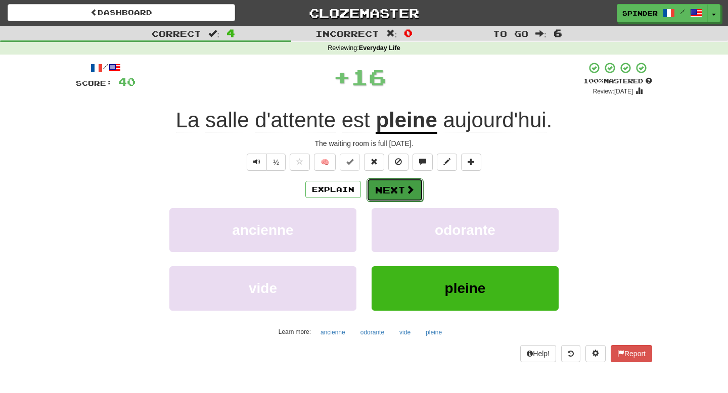
click at [402, 193] on button "Next" at bounding box center [395, 189] width 57 height 23
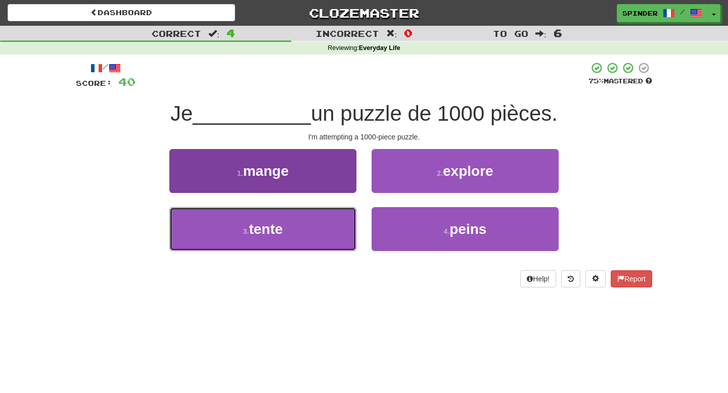
click at [334, 216] on button "3 . tente" at bounding box center [262, 229] width 187 height 44
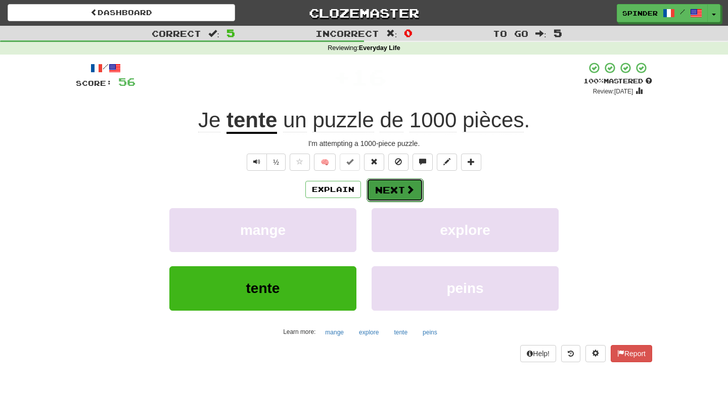
click at [392, 186] on button "Next" at bounding box center [395, 189] width 57 height 23
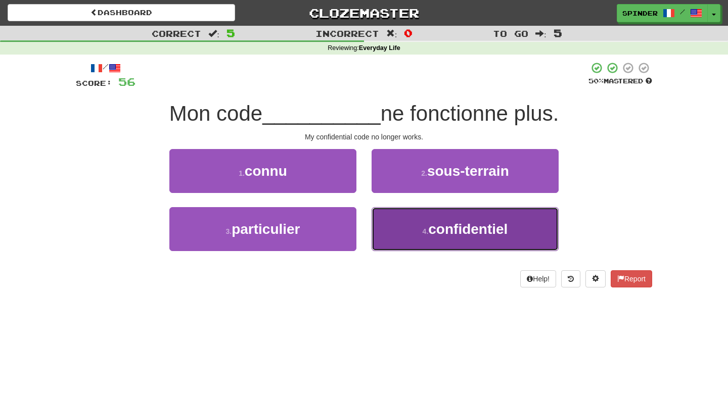
click at [393, 232] on button "4 . confidentiel" at bounding box center [465, 229] width 187 height 44
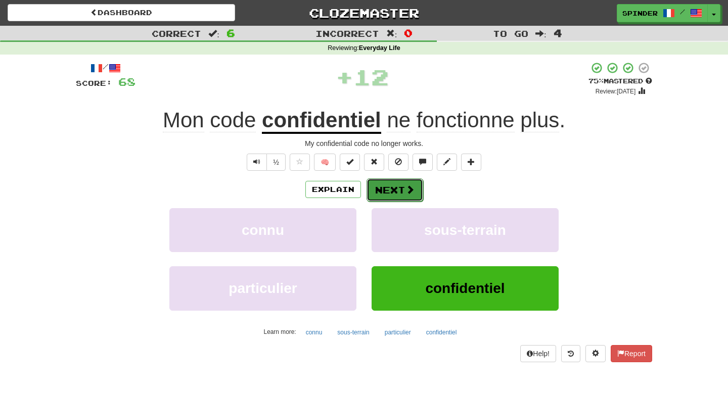
click at [396, 188] on button "Next" at bounding box center [395, 189] width 57 height 23
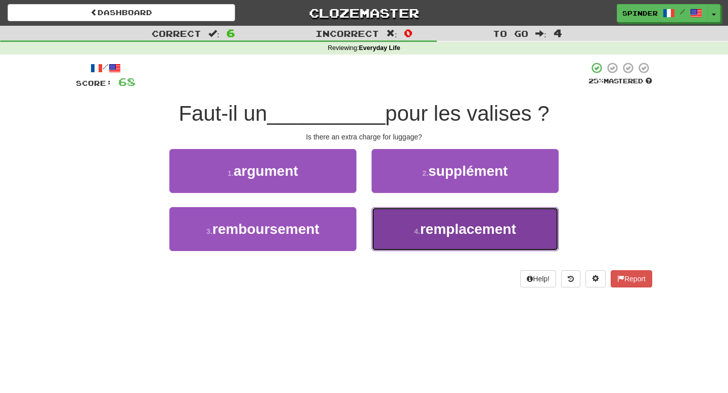
click at [395, 218] on button "4 . remplacement" at bounding box center [465, 229] width 187 height 44
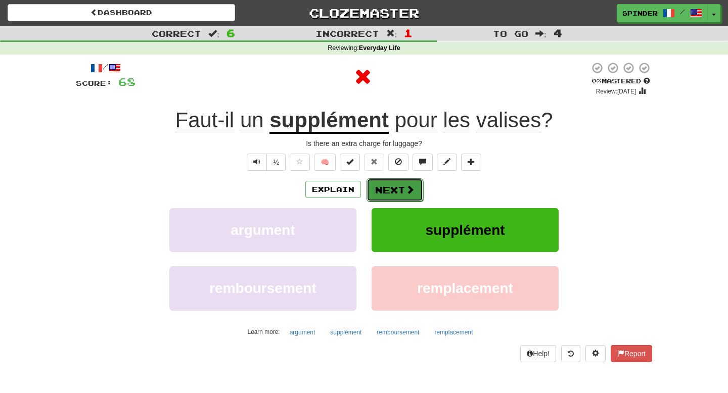
click at [399, 188] on button "Next" at bounding box center [395, 189] width 57 height 23
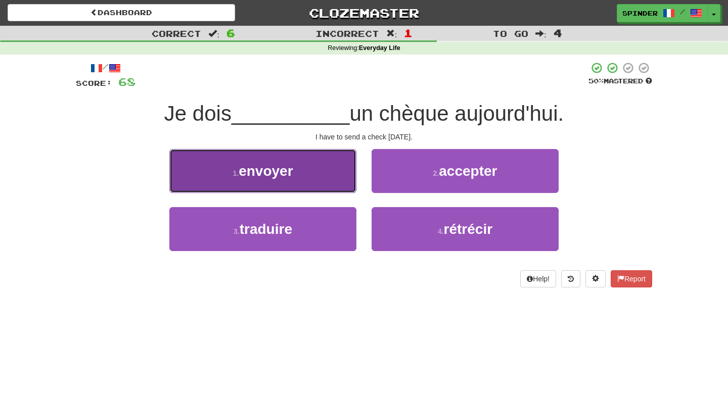
click at [334, 176] on button "1 . envoyer" at bounding box center [262, 171] width 187 height 44
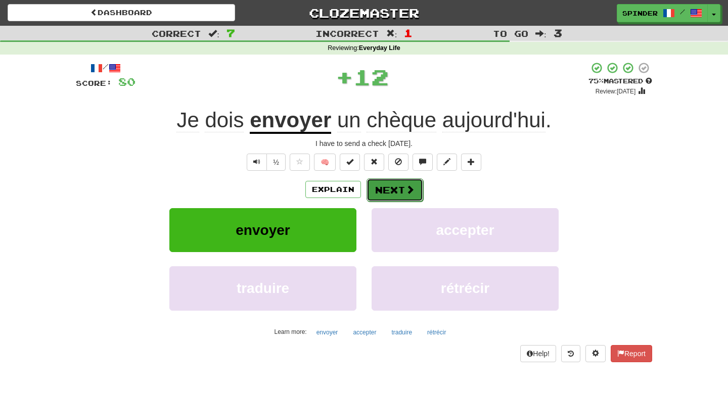
click at [381, 188] on button "Next" at bounding box center [395, 189] width 57 height 23
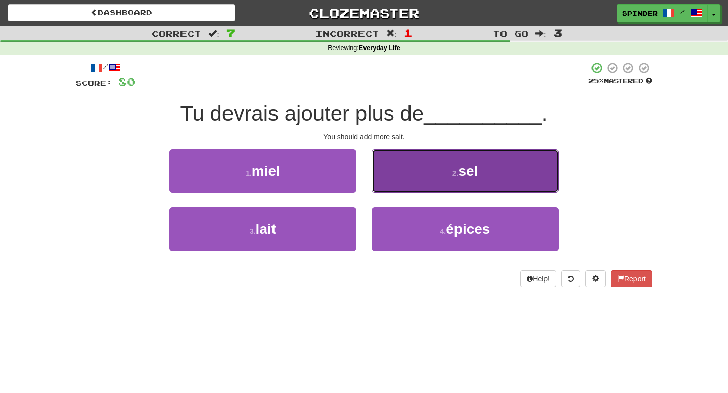
click at [390, 182] on button "2 . sel" at bounding box center [465, 171] width 187 height 44
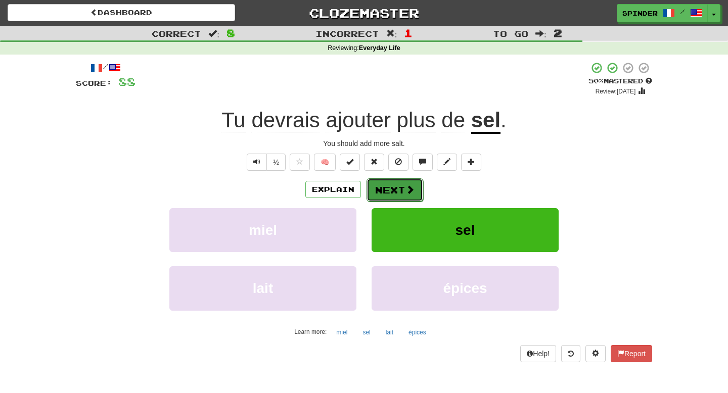
click at [388, 189] on button "Next" at bounding box center [395, 189] width 57 height 23
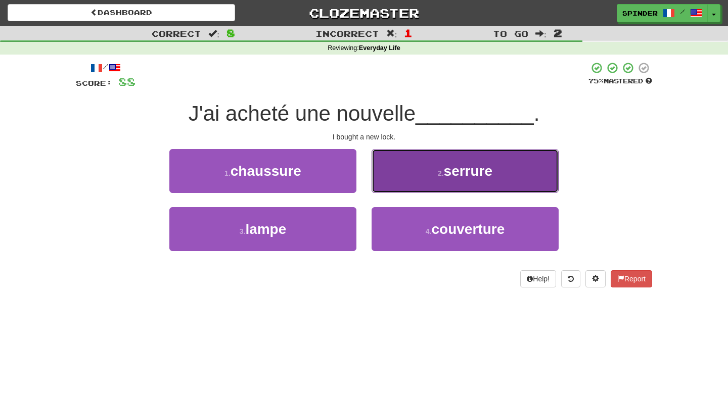
click at [390, 186] on button "2 . serrure" at bounding box center [465, 171] width 187 height 44
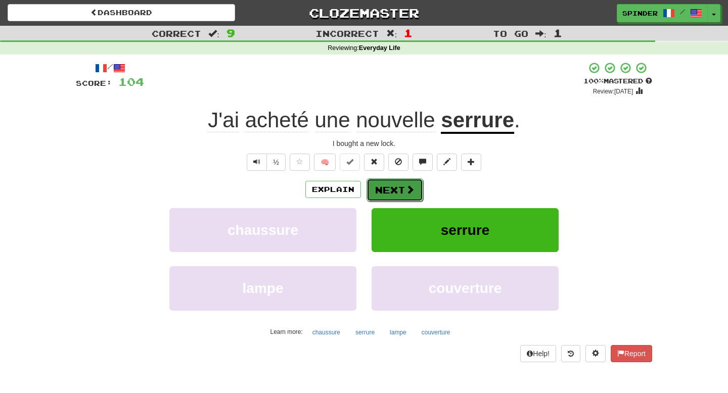
click at [389, 188] on button "Next" at bounding box center [395, 189] width 57 height 23
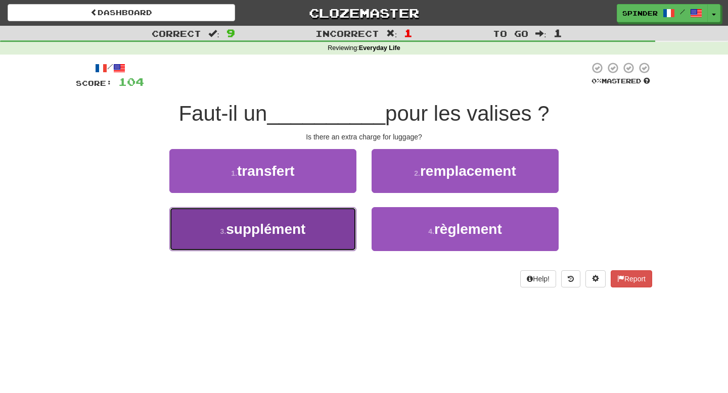
click at [310, 230] on button "3 . supplément" at bounding box center [262, 229] width 187 height 44
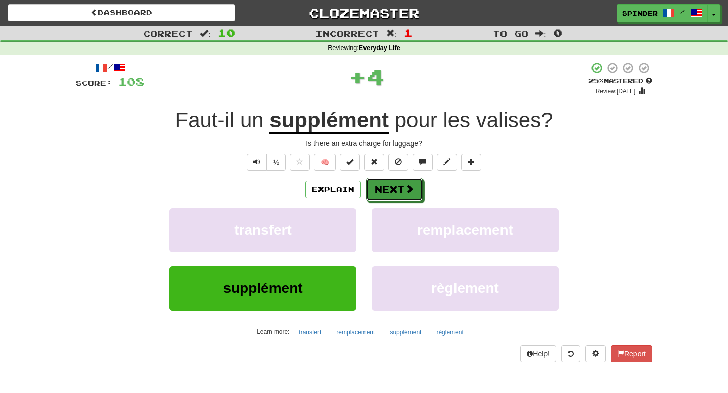
click at [372, 192] on button "Next" at bounding box center [394, 189] width 57 height 23
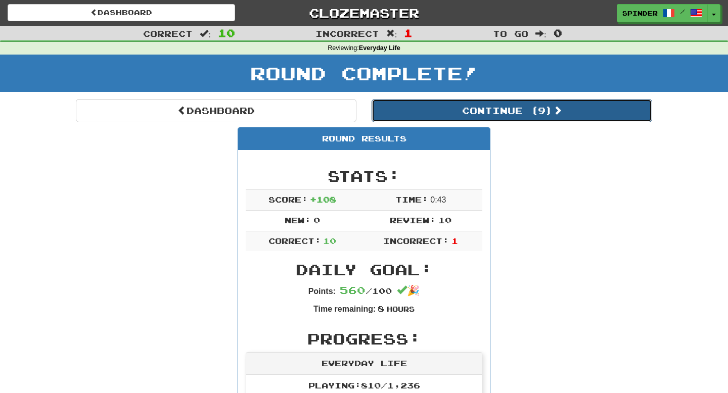
click at [475, 111] on button "Continue ( 9 )" at bounding box center [512, 110] width 281 height 23
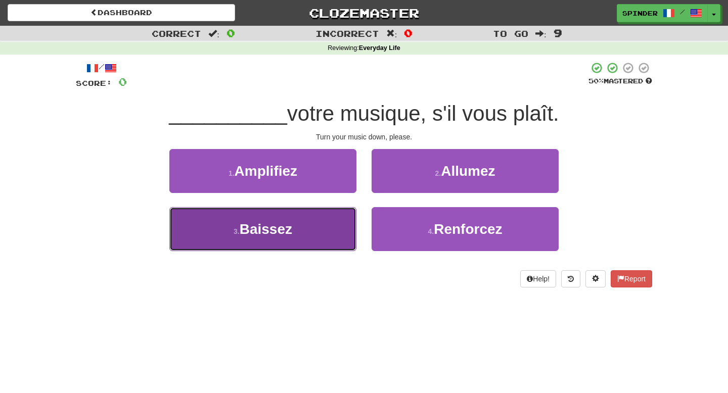
click at [245, 215] on button "3 . Baissez" at bounding box center [262, 229] width 187 height 44
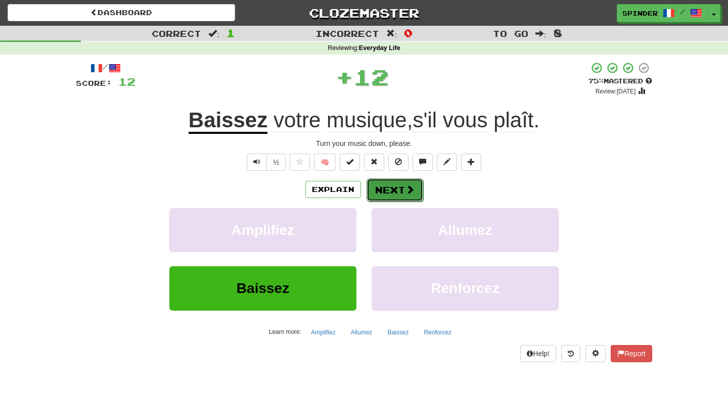
click at [387, 188] on button "Next" at bounding box center [395, 189] width 57 height 23
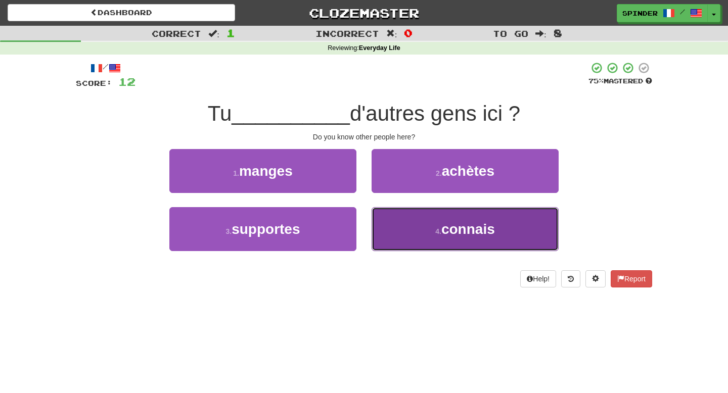
click at [388, 223] on button "4 . connais" at bounding box center [465, 229] width 187 height 44
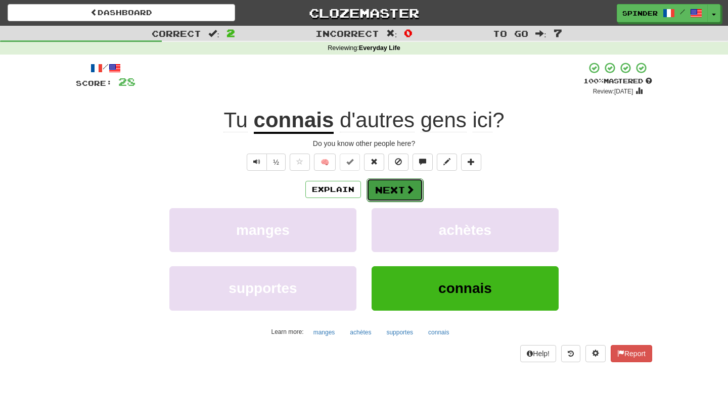
click at [395, 185] on button "Next" at bounding box center [395, 189] width 57 height 23
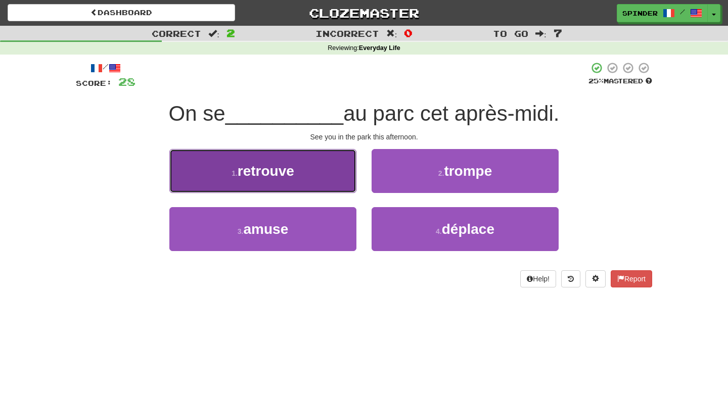
click at [342, 173] on button "1 . retrouve" at bounding box center [262, 171] width 187 height 44
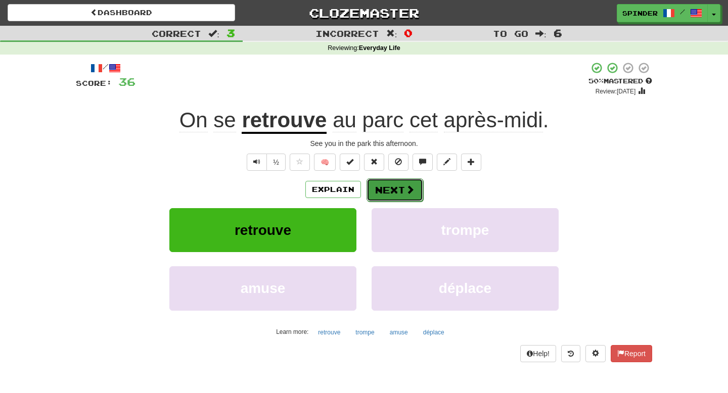
click at [405, 189] on span at bounding box center [409, 189] width 9 height 9
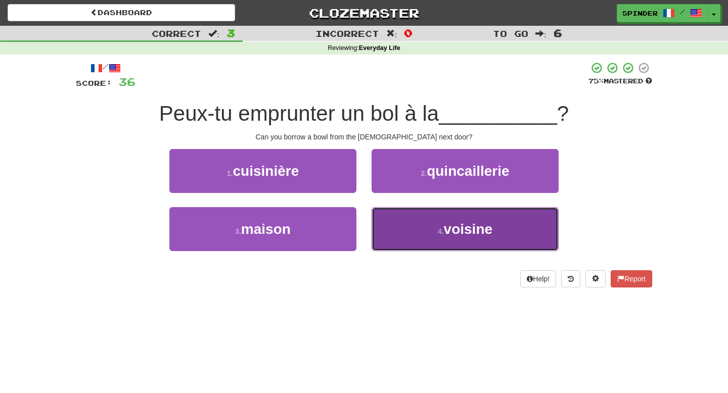
click at [400, 231] on button "4 . voisine" at bounding box center [465, 229] width 187 height 44
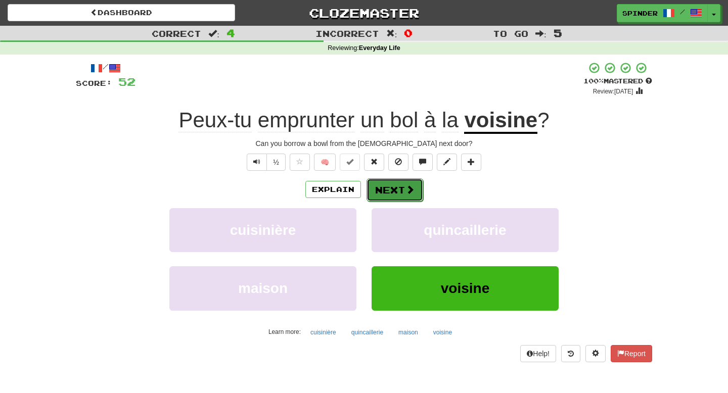
click at [399, 189] on button "Next" at bounding box center [395, 189] width 57 height 23
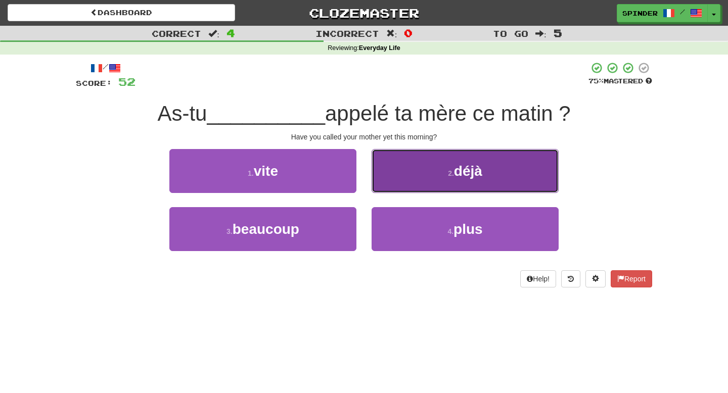
click at [400, 188] on button "2 . déjà" at bounding box center [465, 171] width 187 height 44
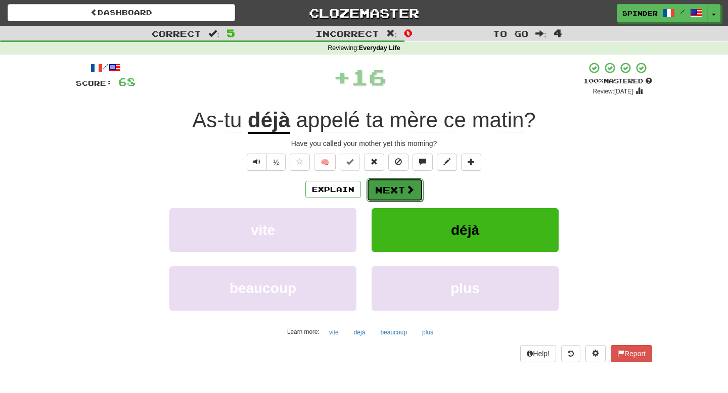
click at [400, 188] on button "Next" at bounding box center [395, 189] width 57 height 23
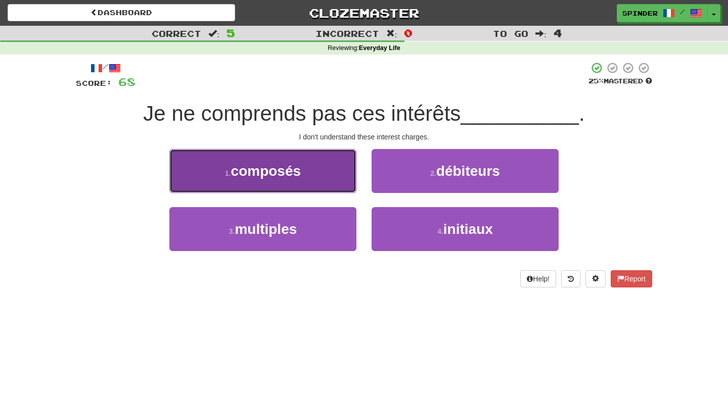
click at [330, 170] on button "1 . composés" at bounding box center [262, 171] width 187 height 44
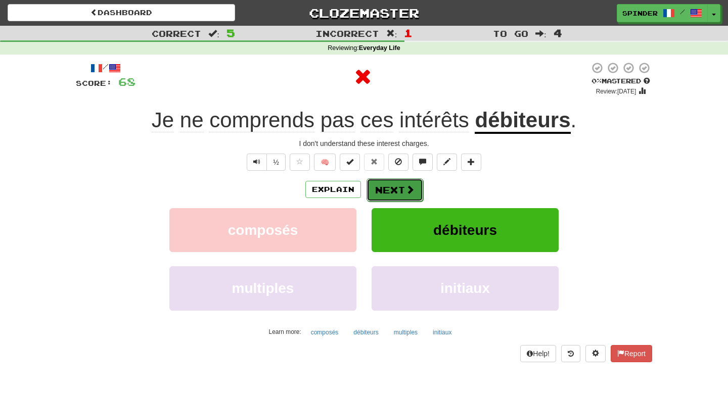
click at [411, 194] on span at bounding box center [409, 189] width 9 height 9
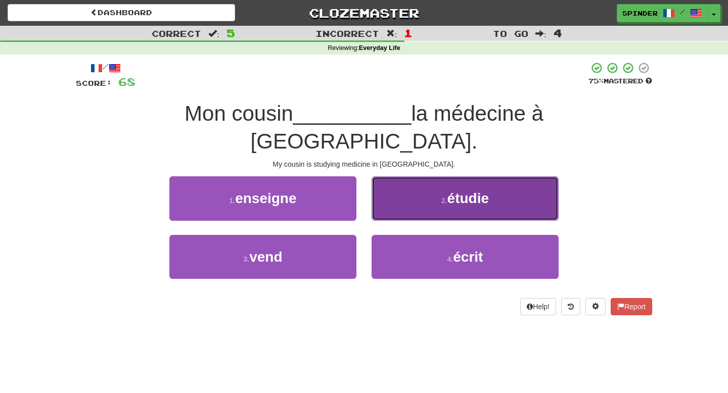
click at [414, 188] on button "2 . étudie" at bounding box center [465, 198] width 187 height 44
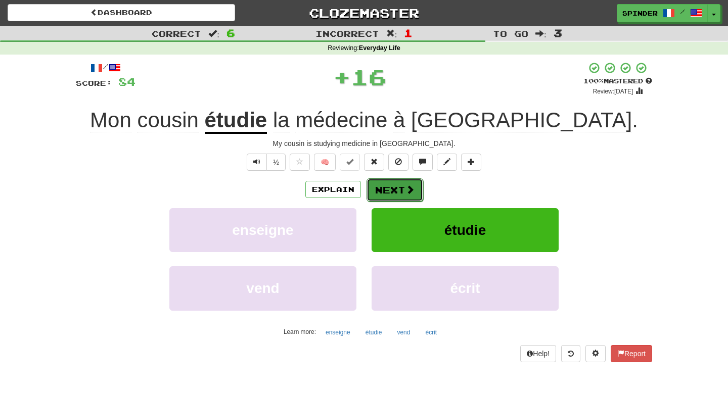
click at [408, 192] on span at bounding box center [409, 189] width 9 height 9
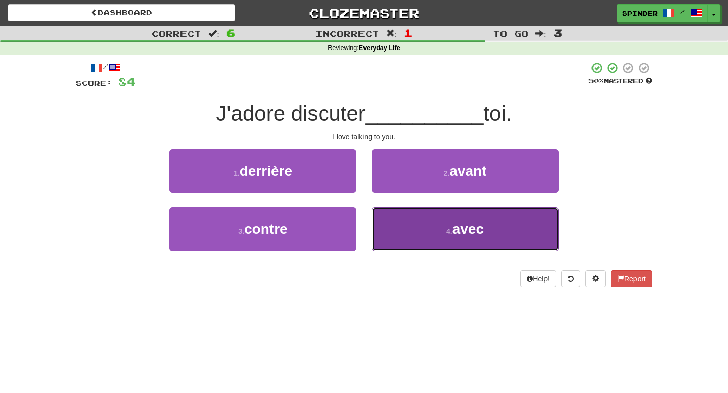
click at [406, 222] on button "4 . avec" at bounding box center [465, 229] width 187 height 44
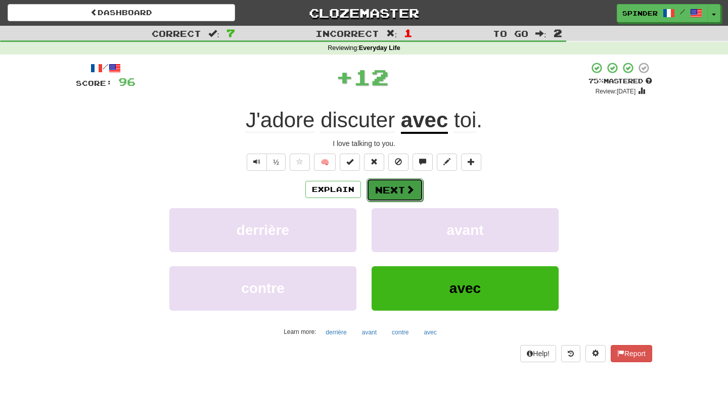
click at [407, 193] on span at bounding box center [409, 189] width 9 height 9
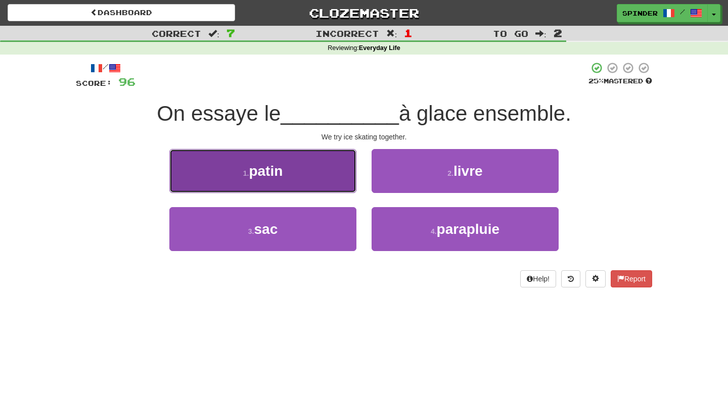
click at [320, 176] on button "1 . patin" at bounding box center [262, 171] width 187 height 44
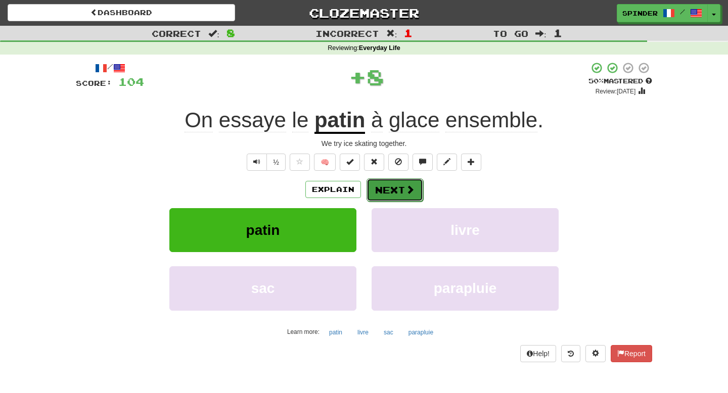
click at [405, 186] on span at bounding box center [409, 189] width 9 height 9
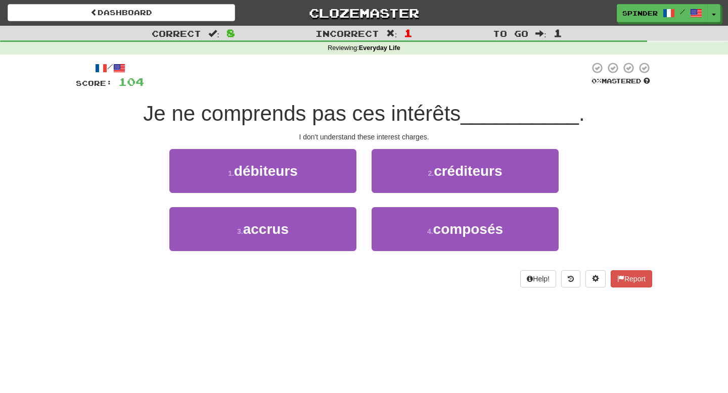
click at [314, 200] on div "1 . débiteurs" at bounding box center [263, 178] width 202 height 58
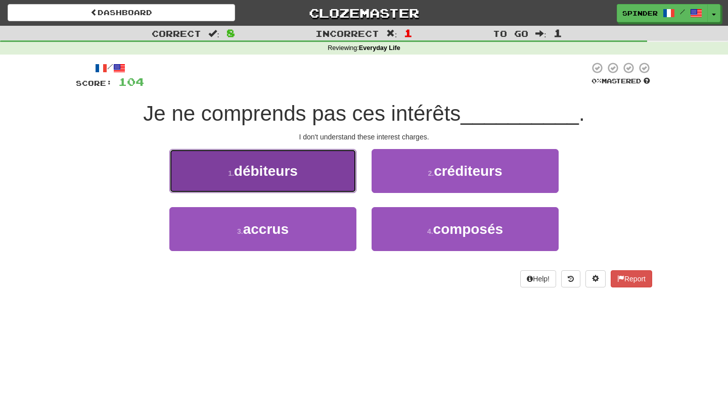
click at [322, 177] on button "1 . débiteurs" at bounding box center [262, 171] width 187 height 44
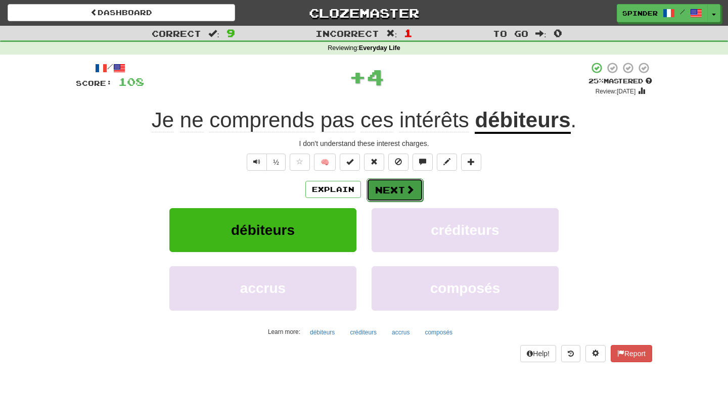
click at [400, 186] on button "Next" at bounding box center [395, 189] width 57 height 23
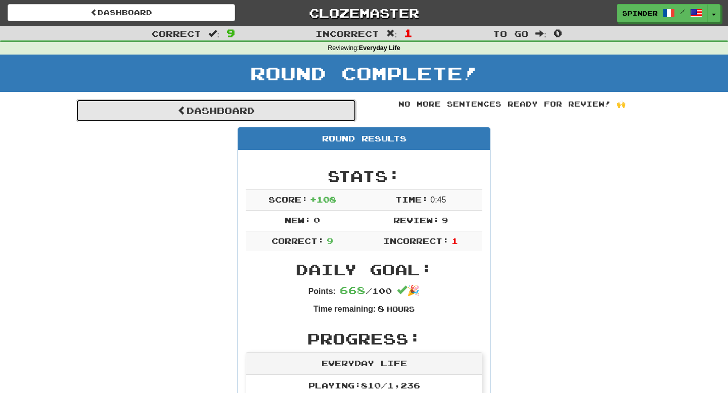
click at [236, 111] on link "Dashboard" at bounding box center [216, 110] width 281 height 23
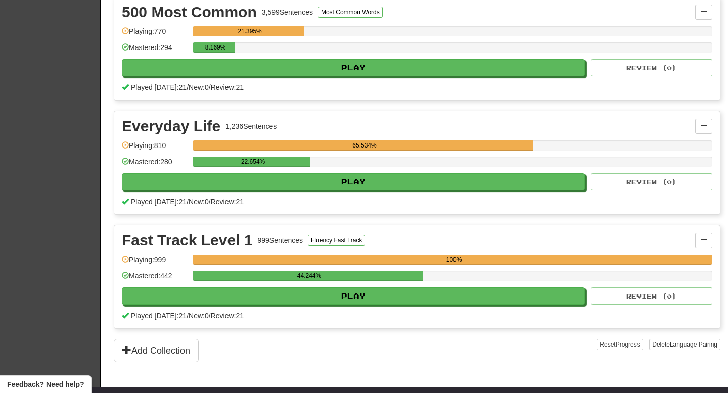
scroll to position [275, 0]
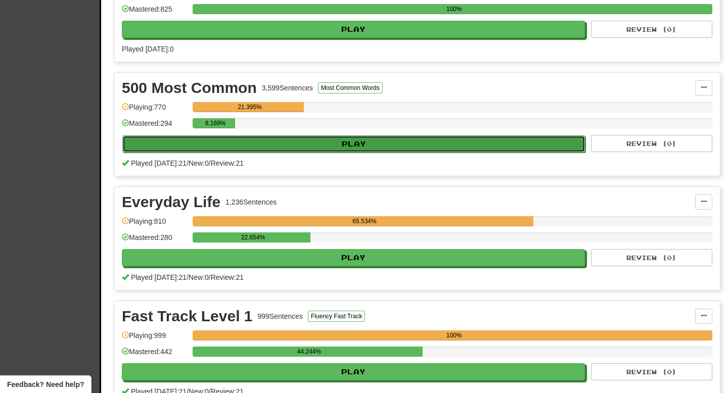
click at [352, 140] on button "Play" at bounding box center [353, 143] width 463 height 17
select select "**"
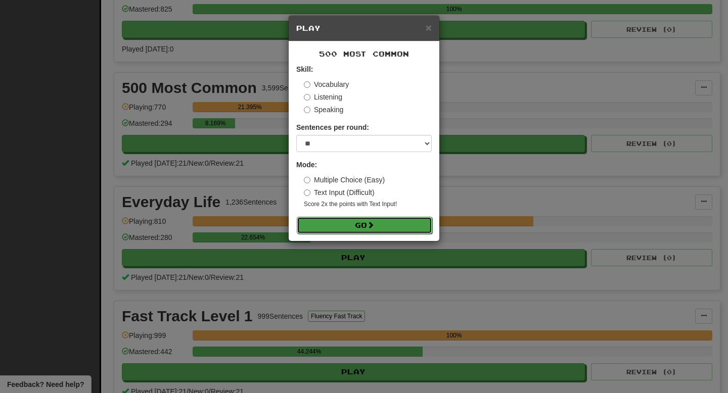
click at [328, 223] on button "Go" at bounding box center [364, 225] width 135 height 17
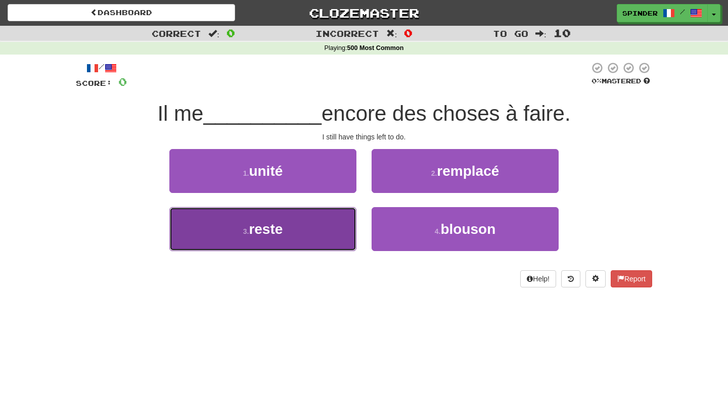
click at [328, 224] on button "3 . reste" at bounding box center [262, 229] width 187 height 44
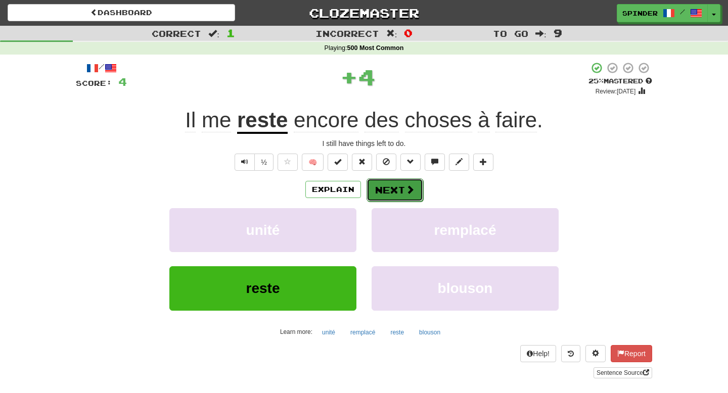
click at [394, 188] on button "Next" at bounding box center [395, 189] width 57 height 23
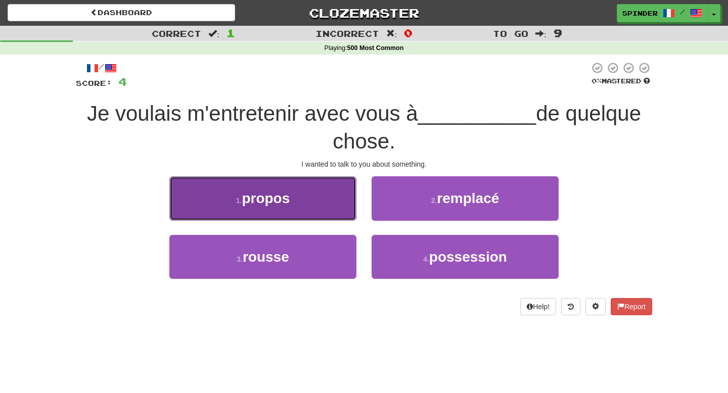
click at [319, 199] on button "1 . propos" at bounding box center [262, 198] width 187 height 44
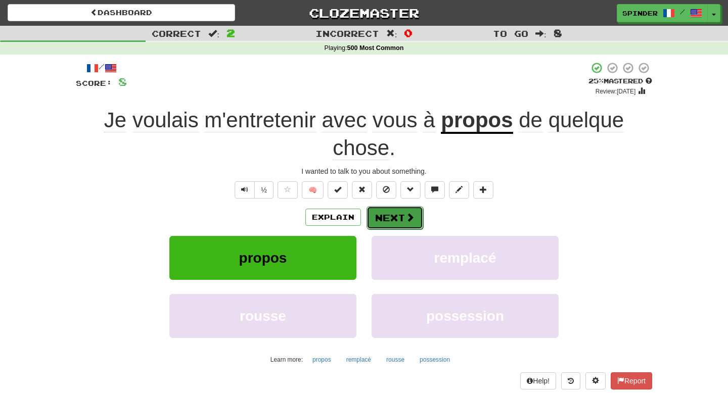
click at [387, 217] on button "Next" at bounding box center [395, 217] width 57 height 23
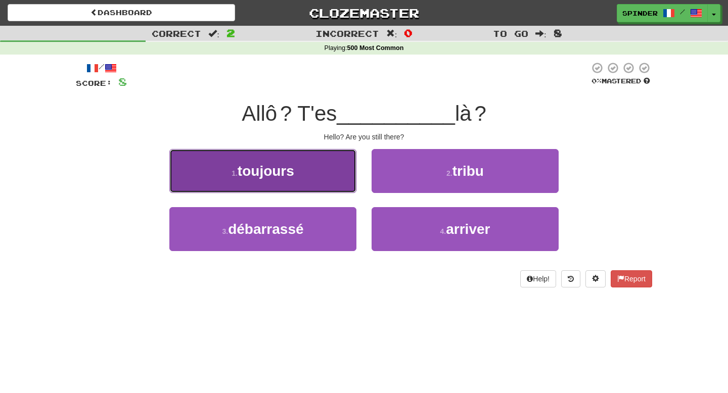
click at [329, 176] on button "1 . toujours" at bounding box center [262, 171] width 187 height 44
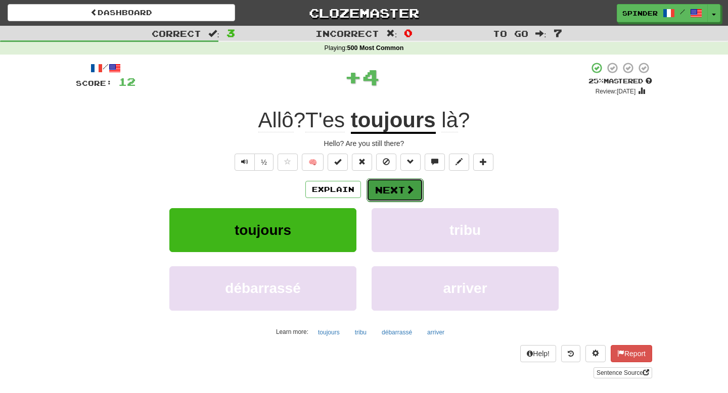
click at [388, 190] on button "Next" at bounding box center [395, 189] width 57 height 23
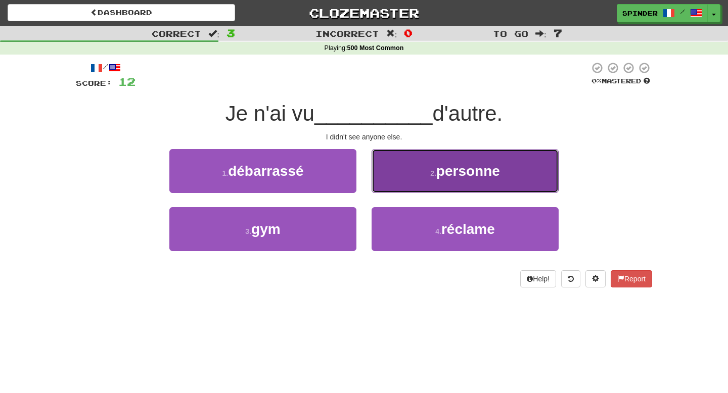
click at [395, 185] on button "2 . personne" at bounding box center [465, 171] width 187 height 44
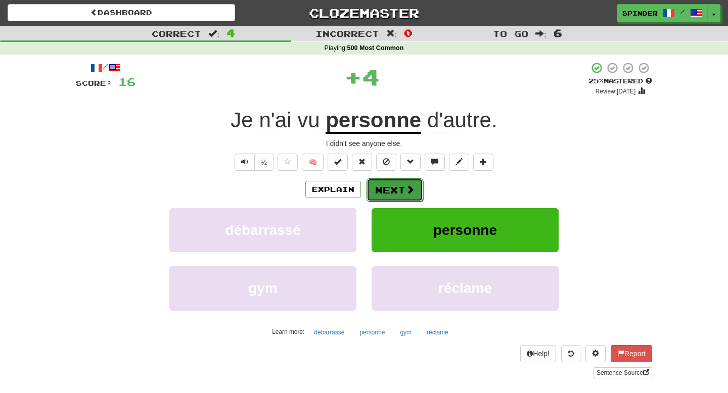
click at [388, 191] on button "Next" at bounding box center [395, 189] width 57 height 23
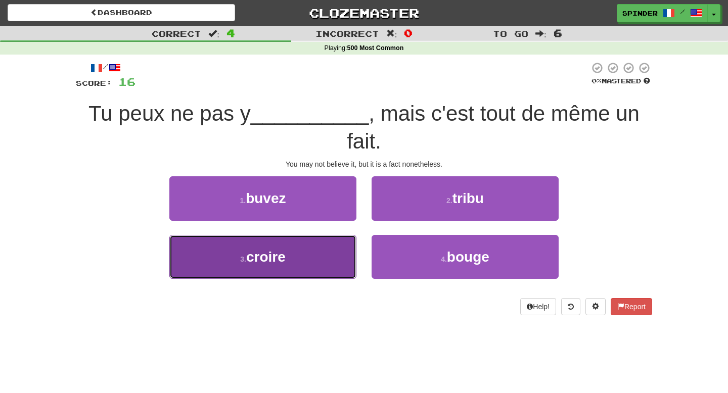
click at [315, 245] on button "3 . croire" at bounding box center [262, 257] width 187 height 44
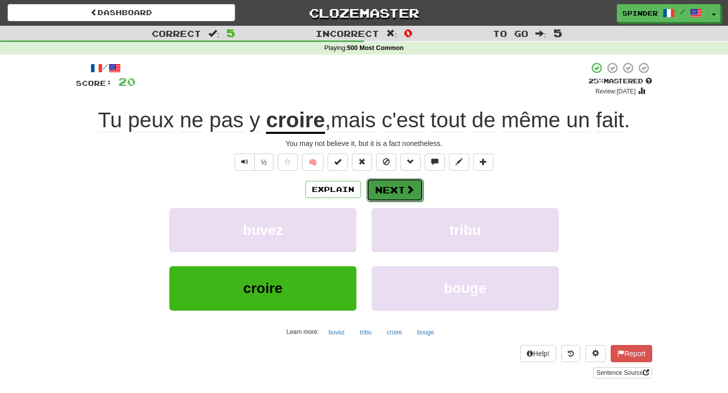
click at [389, 193] on button "Next" at bounding box center [395, 189] width 57 height 23
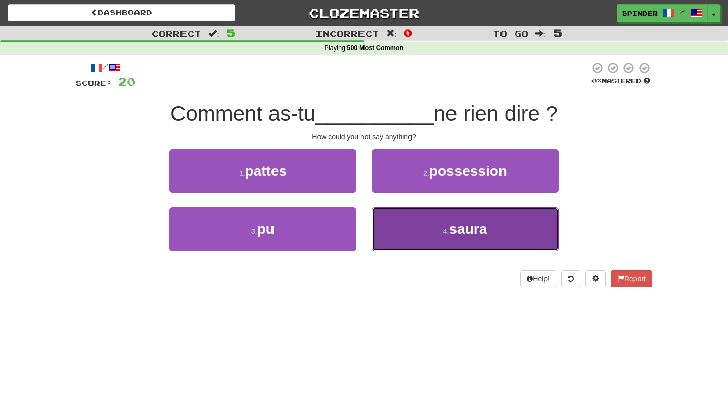
click at [389, 220] on button "4 . saura" at bounding box center [465, 229] width 187 height 44
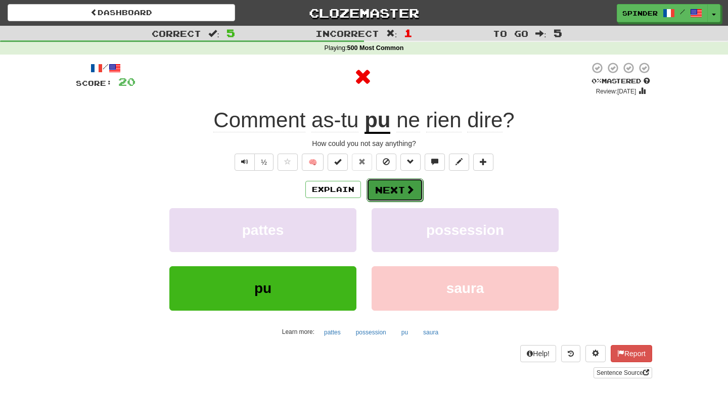
click at [395, 186] on button "Next" at bounding box center [395, 189] width 57 height 23
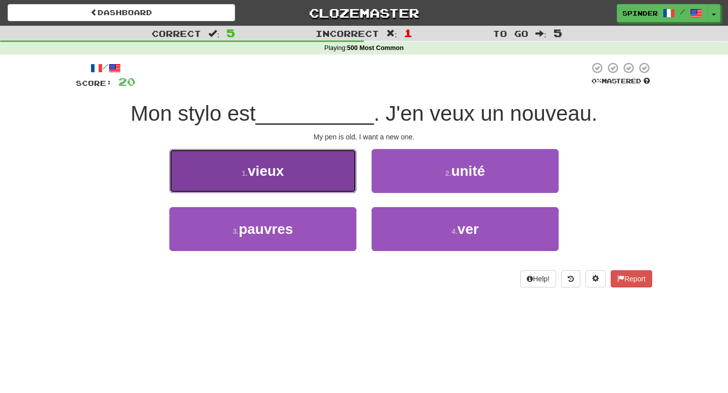
click at [341, 176] on button "1 . vieux" at bounding box center [262, 171] width 187 height 44
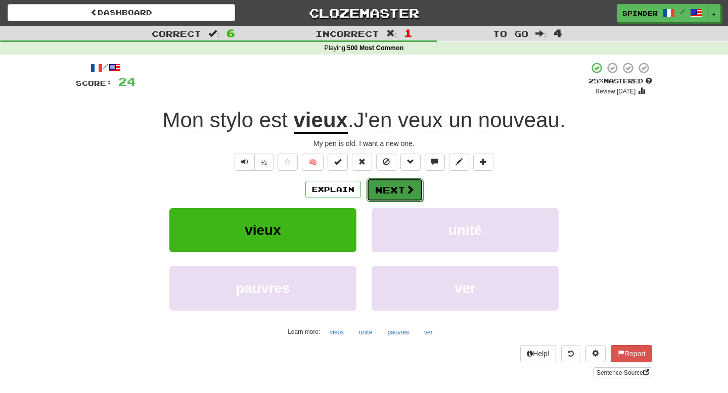
click at [390, 190] on button "Next" at bounding box center [395, 189] width 57 height 23
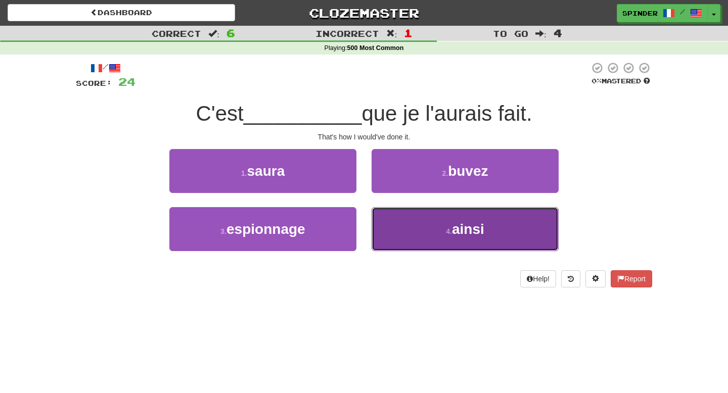
click at [386, 211] on button "4 . ainsi" at bounding box center [465, 229] width 187 height 44
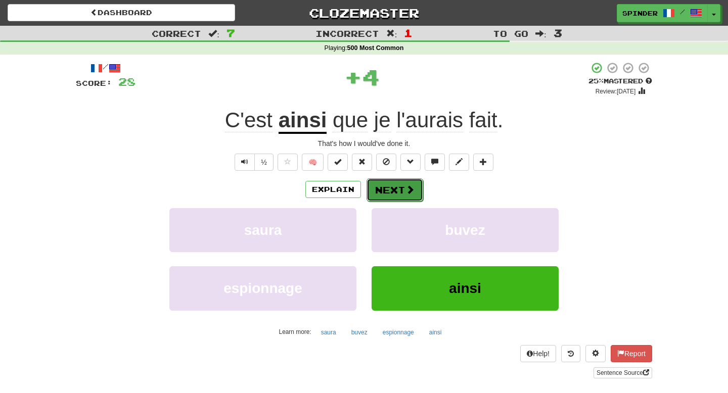
click at [394, 189] on button "Next" at bounding box center [395, 189] width 57 height 23
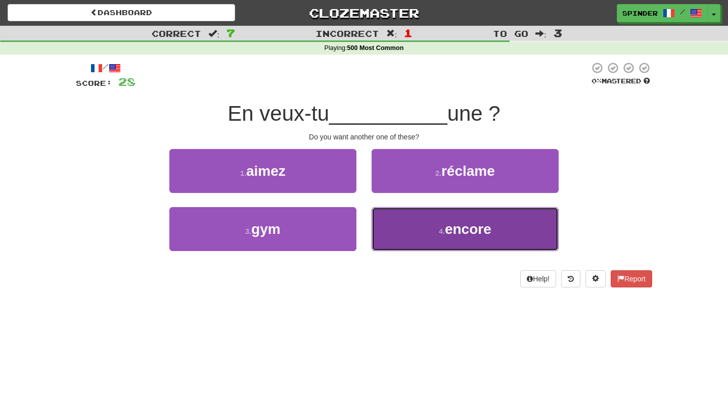
click at [388, 217] on button "4 . encore" at bounding box center [465, 229] width 187 height 44
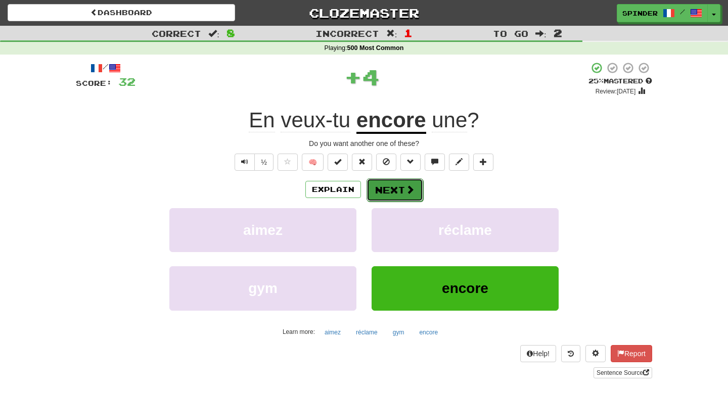
click at [399, 192] on button "Next" at bounding box center [395, 189] width 57 height 23
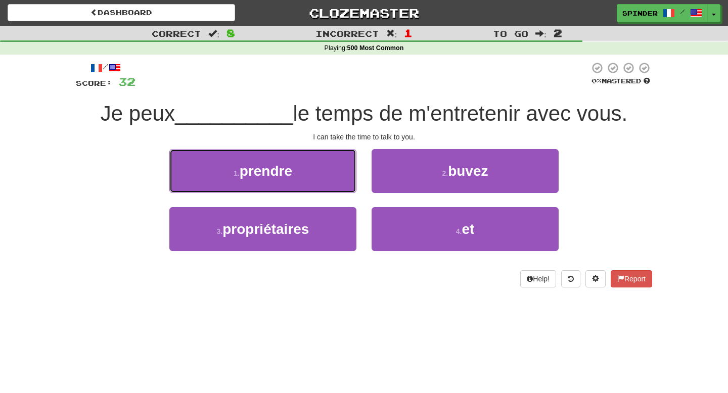
click at [339, 176] on button "1 . prendre" at bounding box center [262, 171] width 187 height 44
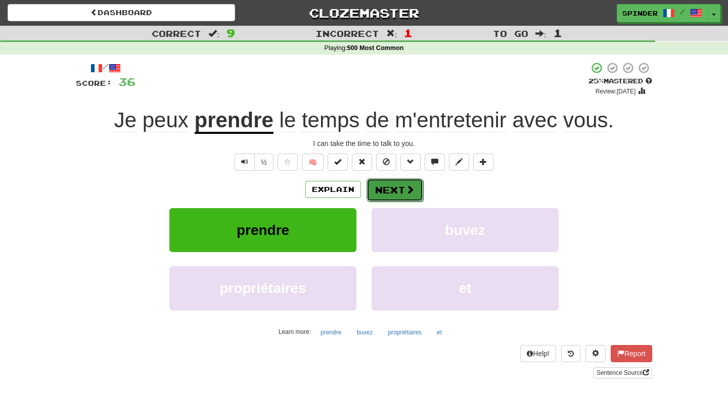
click at [386, 189] on button "Next" at bounding box center [395, 189] width 57 height 23
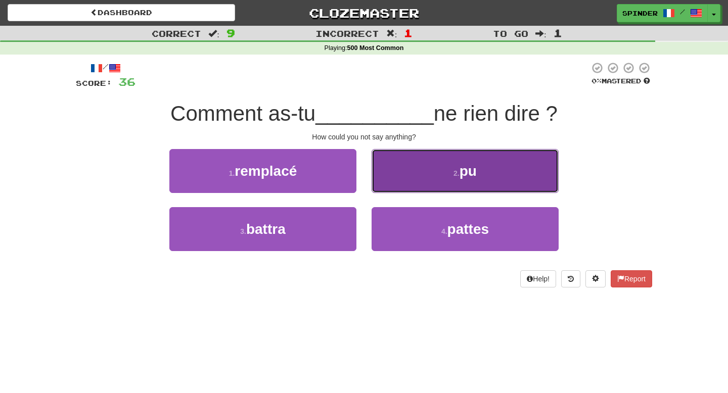
click at [395, 183] on button "2 . pu" at bounding box center [465, 171] width 187 height 44
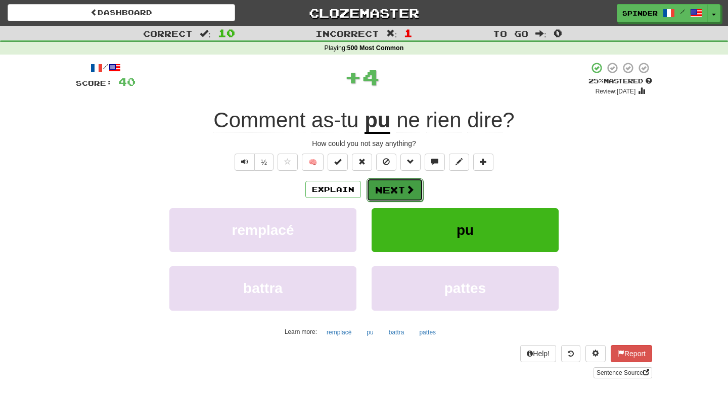
click at [389, 189] on button "Next" at bounding box center [395, 189] width 57 height 23
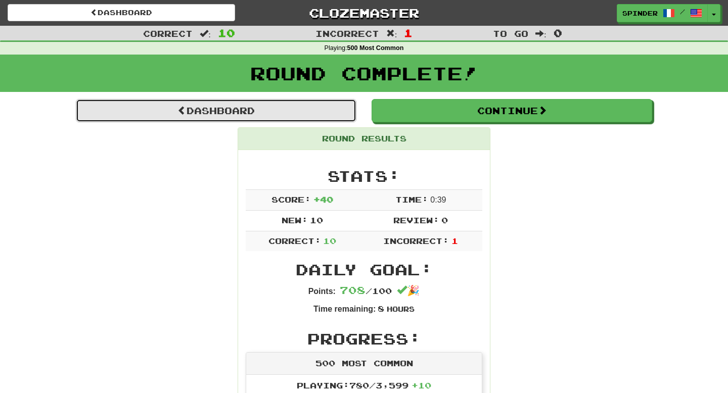
click at [255, 109] on link "Dashboard" at bounding box center [216, 110] width 281 height 23
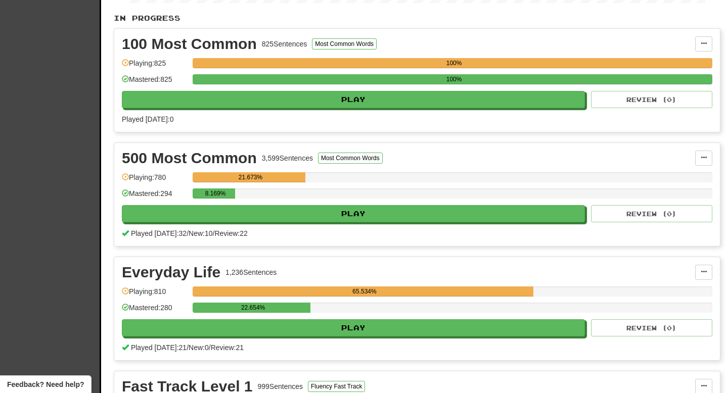
scroll to position [208, 0]
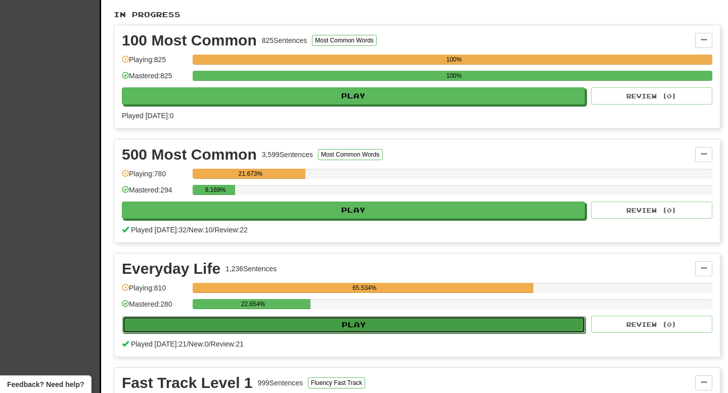
click at [307, 324] on button "Play" at bounding box center [353, 324] width 463 height 17
select select "**"
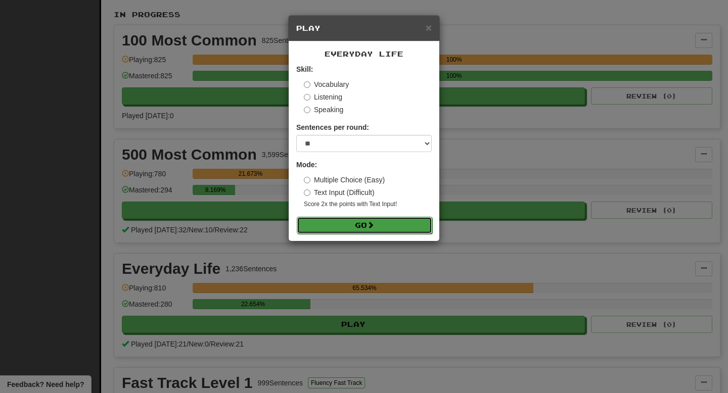
click at [386, 232] on button "Go" at bounding box center [364, 225] width 135 height 17
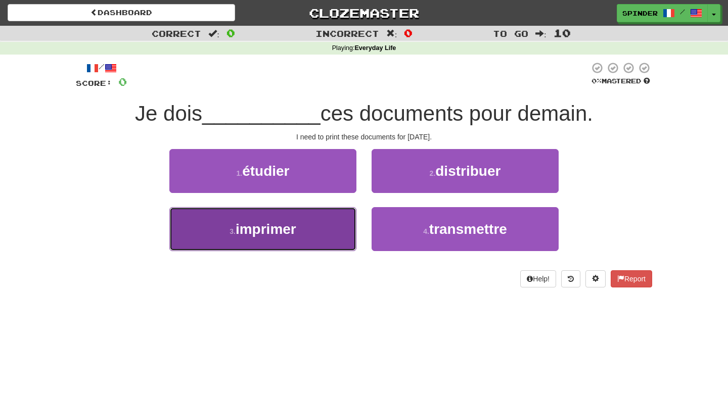
click at [327, 236] on button "3 . imprimer" at bounding box center [262, 229] width 187 height 44
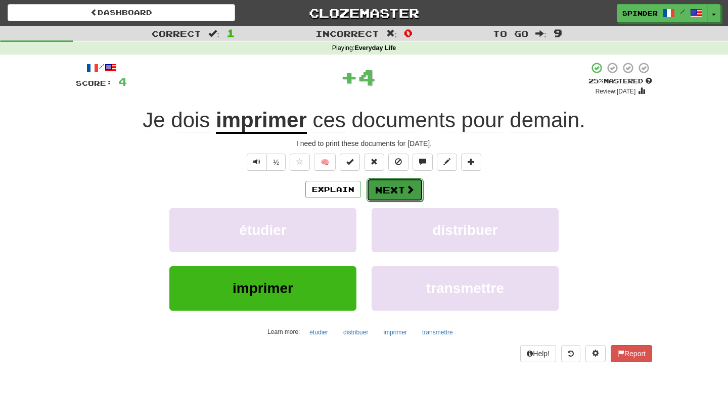
click at [394, 195] on button "Next" at bounding box center [395, 189] width 57 height 23
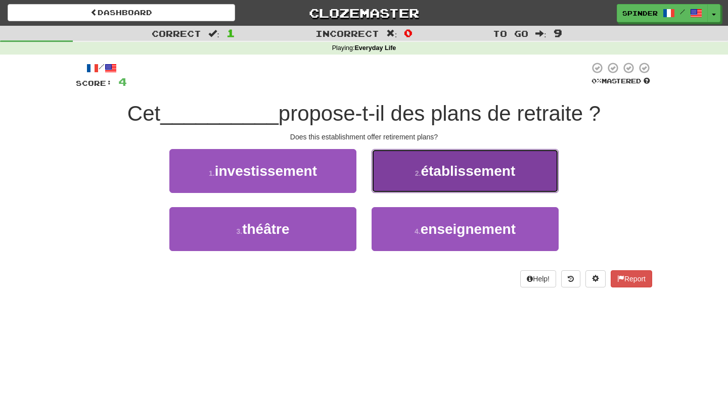
click at [412, 181] on button "2 . établissement" at bounding box center [465, 171] width 187 height 44
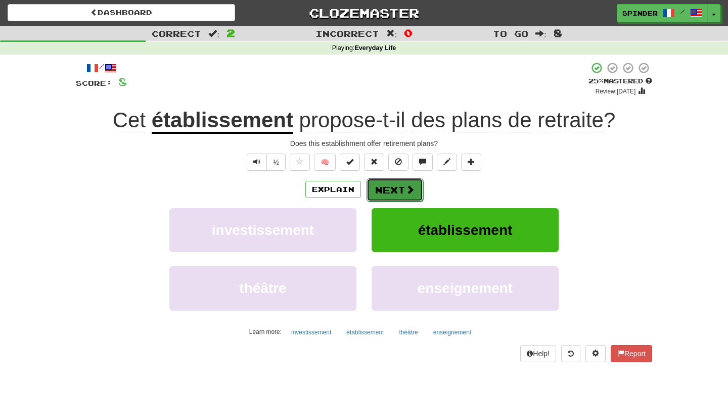
click at [400, 193] on button "Next" at bounding box center [395, 189] width 57 height 23
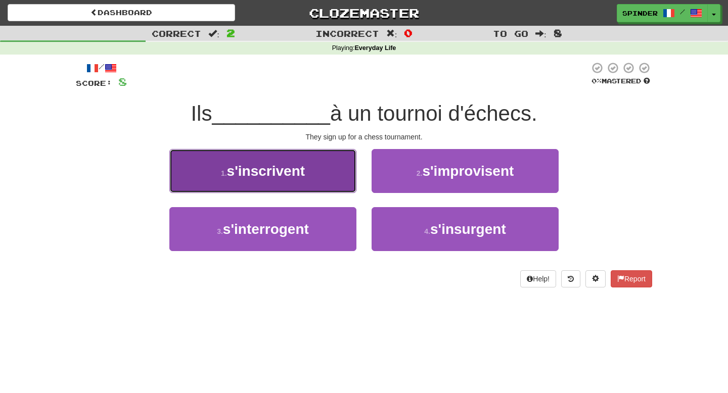
click at [345, 169] on button "1 . s'inscrivent" at bounding box center [262, 171] width 187 height 44
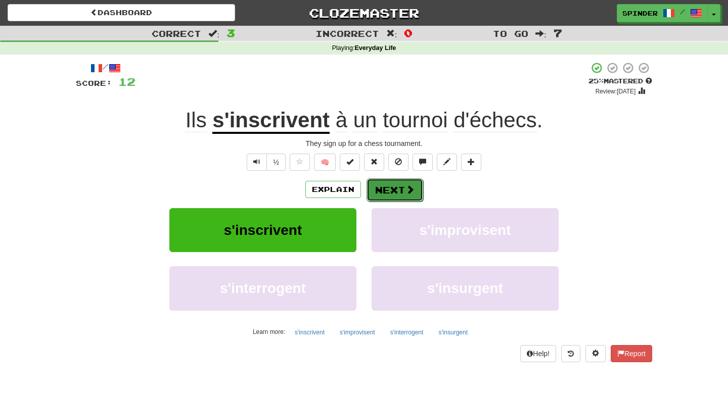
click at [390, 191] on button "Next" at bounding box center [395, 189] width 57 height 23
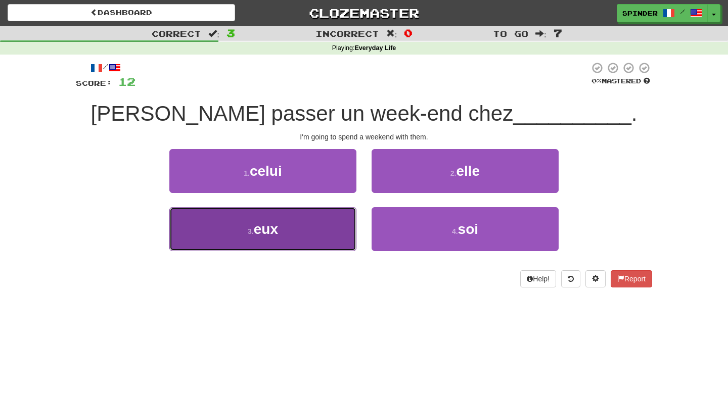
click at [303, 223] on button "3 . eux" at bounding box center [262, 229] width 187 height 44
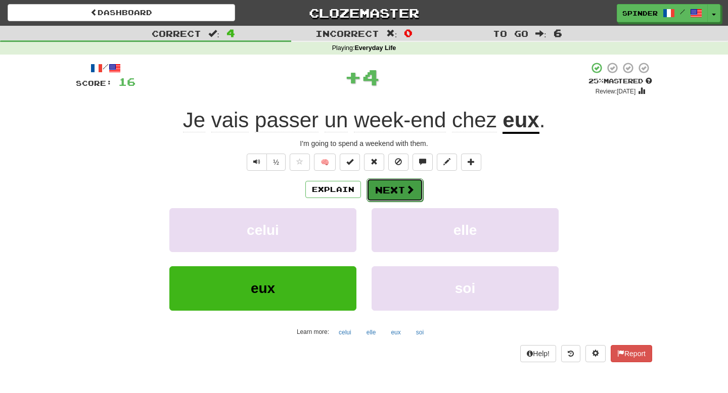
click at [381, 191] on button "Next" at bounding box center [395, 189] width 57 height 23
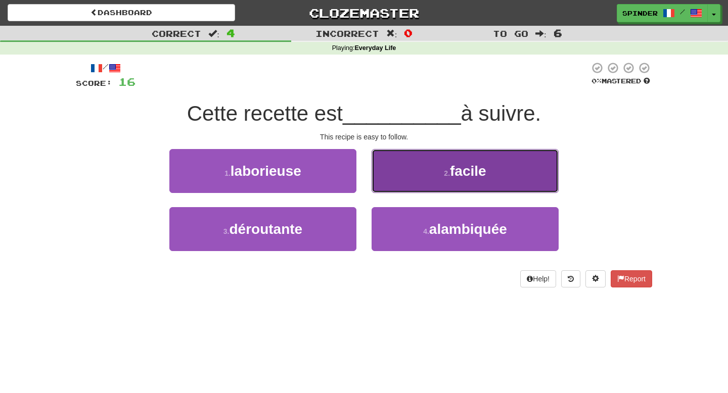
click at [396, 179] on button "2 . facile" at bounding box center [465, 171] width 187 height 44
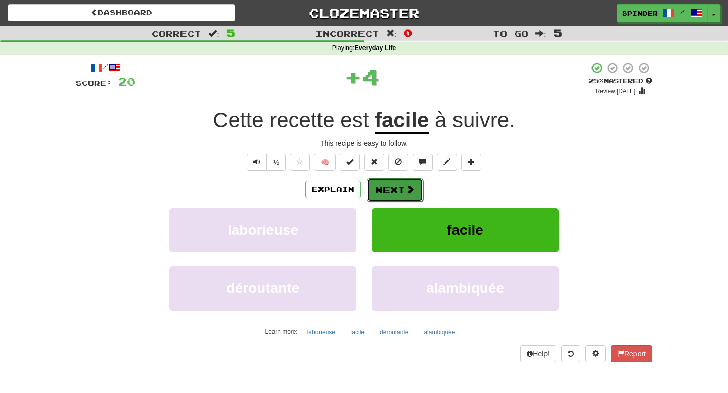
click at [387, 193] on button "Next" at bounding box center [395, 189] width 57 height 23
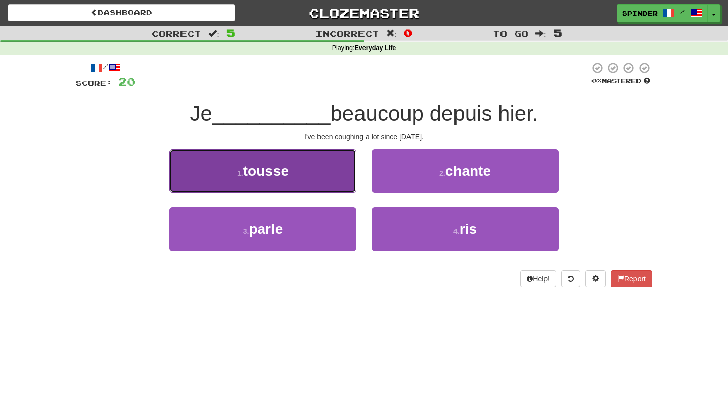
click at [347, 183] on button "1 . tousse" at bounding box center [262, 171] width 187 height 44
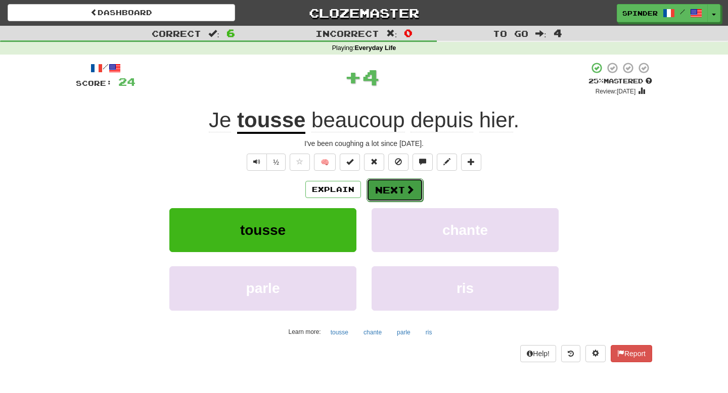
click at [397, 188] on button "Next" at bounding box center [395, 189] width 57 height 23
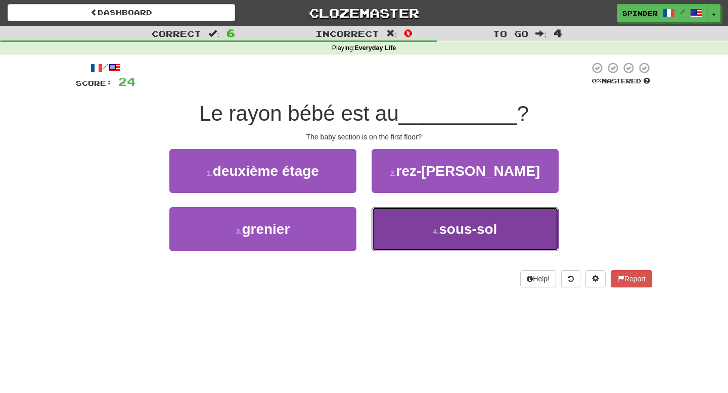
click at [396, 212] on button "4 . sous-sol" at bounding box center [465, 229] width 187 height 44
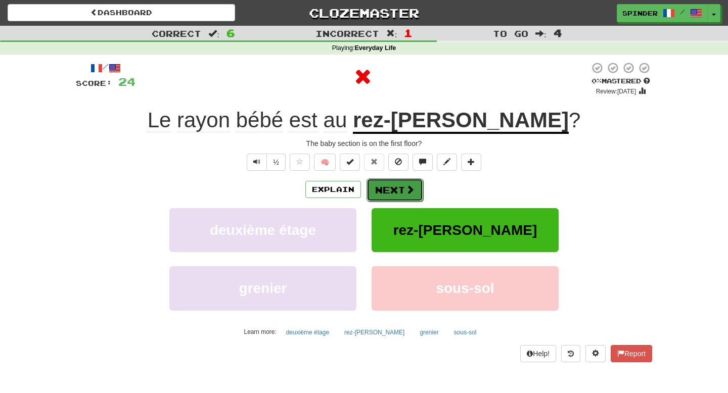
click at [402, 193] on button "Next" at bounding box center [395, 189] width 57 height 23
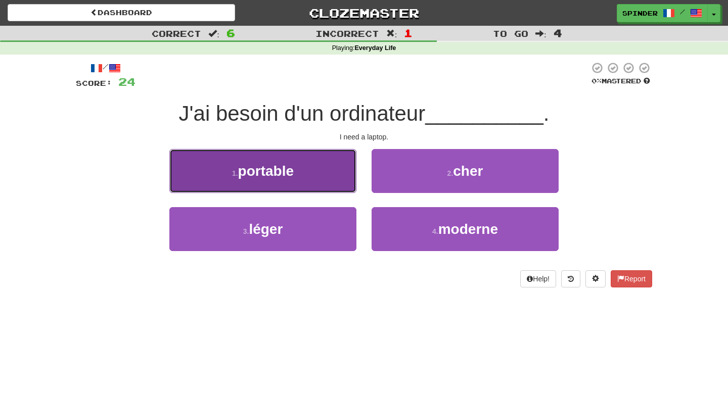
click at [339, 178] on button "1 . portable" at bounding box center [262, 171] width 187 height 44
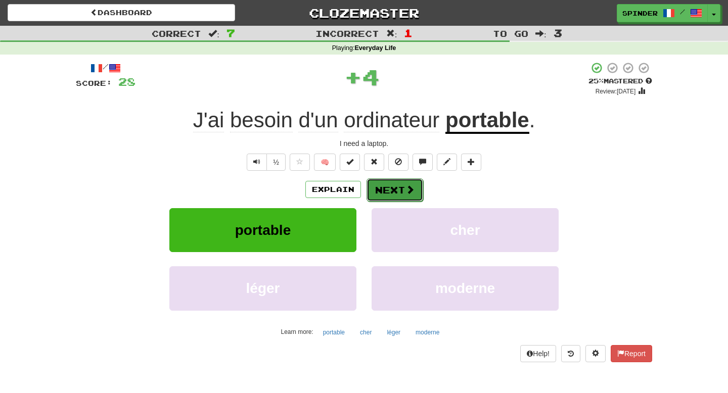
click at [386, 189] on button "Next" at bounding box center [395, 189] width 57 height 23
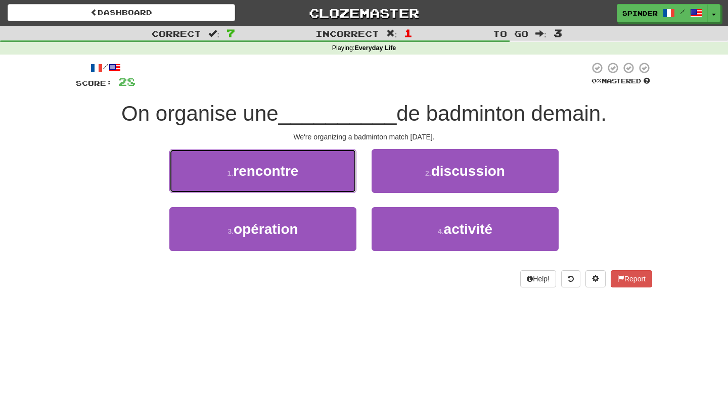
click at [341, 174] on button "1 . rencontre" at bounding box center [262, 171] width 187 height 44
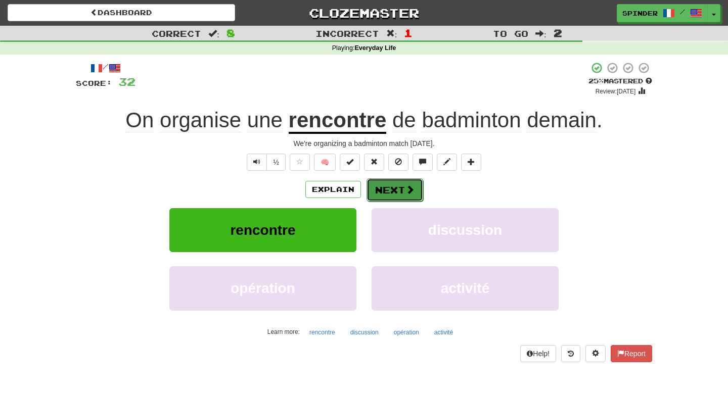
click at [387, 189] on button "Next" at bounding box center [395, 189] width 57 height 23
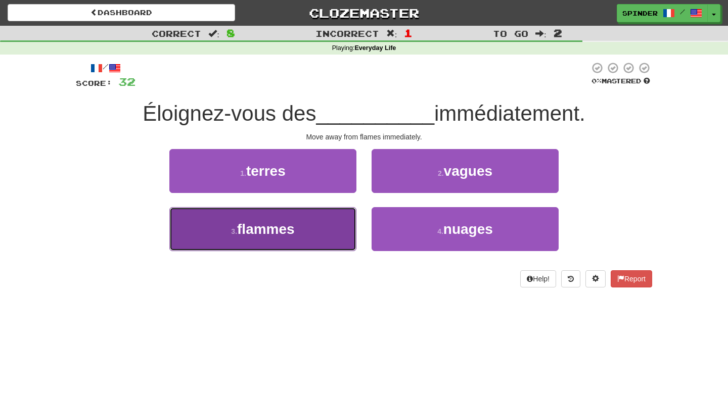
click at [315, 232] on button "3 . flammes" at bounding box center [262, 229] width 187 height 44
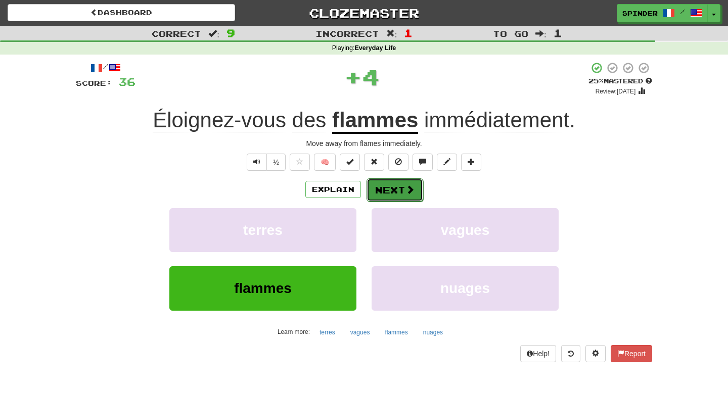
click at [393, 195] on button "Next" at bounding box center [395, 189] width 57 height 23
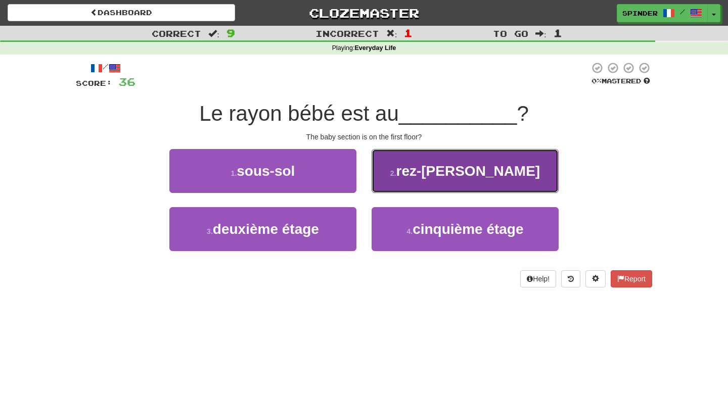
click at [408, 182] on button "2 . rez-de-chaussée" at bounding box center [465, 171] width 187 height 44
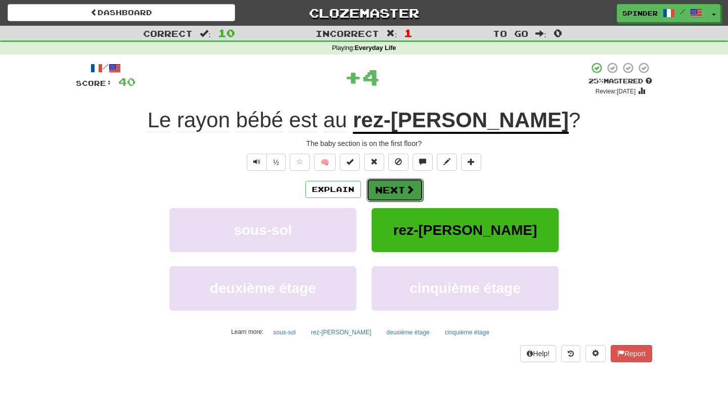
click at [394, 196] on button "Next" at bounding box center [395, 189] width 57 height 23
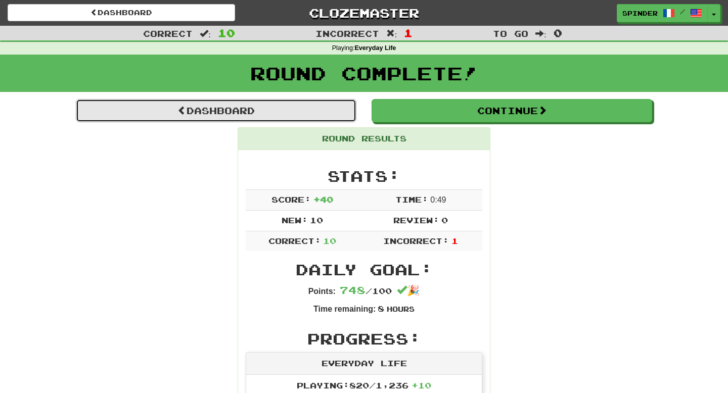
click at [215, 105] on link "Dashboard" at bounding box center [216, 110] width 281 height 23
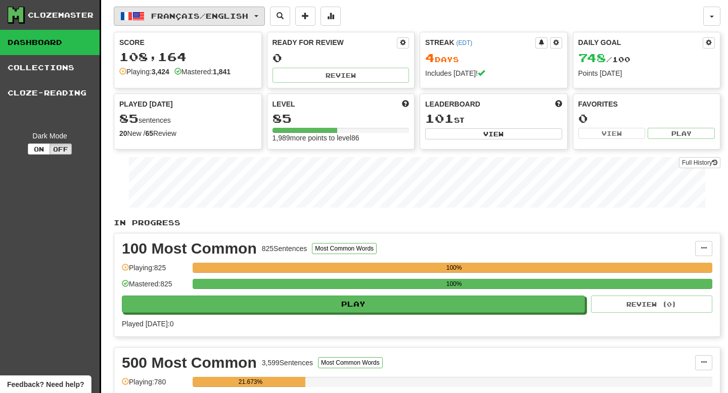
click at [212, 12] on span "Français / English" at bounding box center [199, 16] width 97 height 9
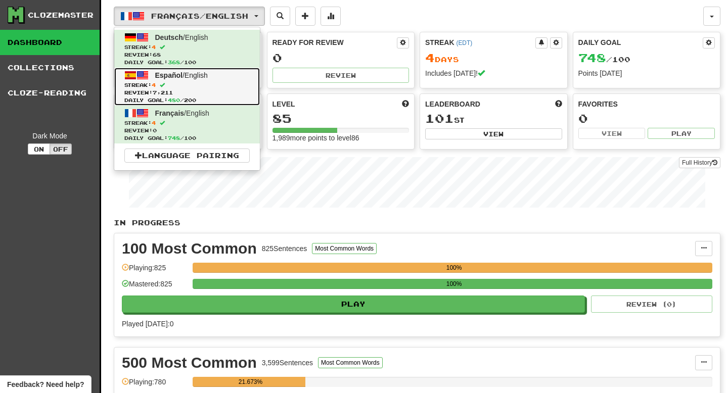
click at [194, 73] on span "Español / English" at bounding box center [181, 75] width 53 height 8
